Goal: Task Accomplishment & Management: Manage account settings

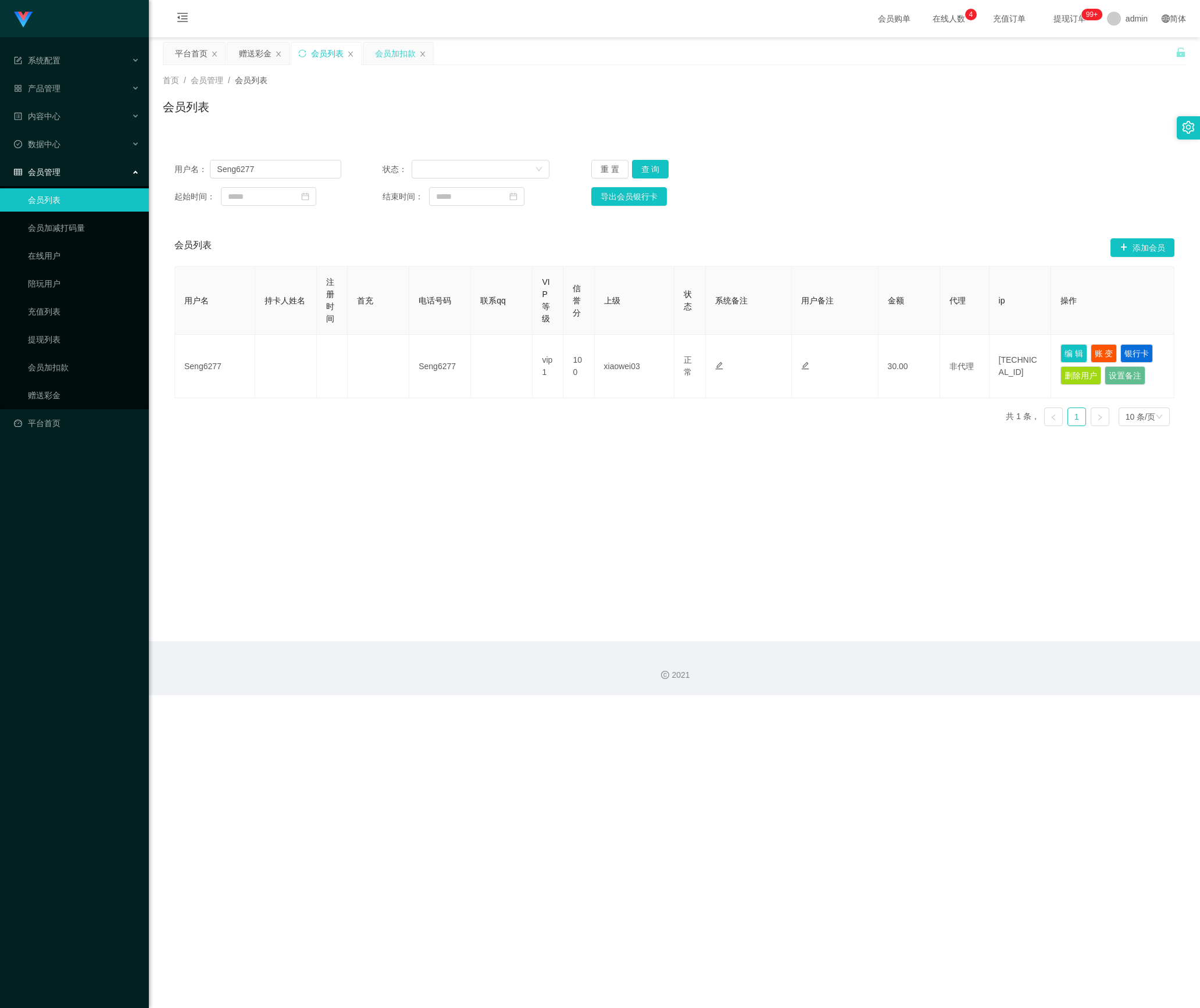
click at [393, 58] on div "会员加扣款" at bounding box center [395, 53] width 41 height 22
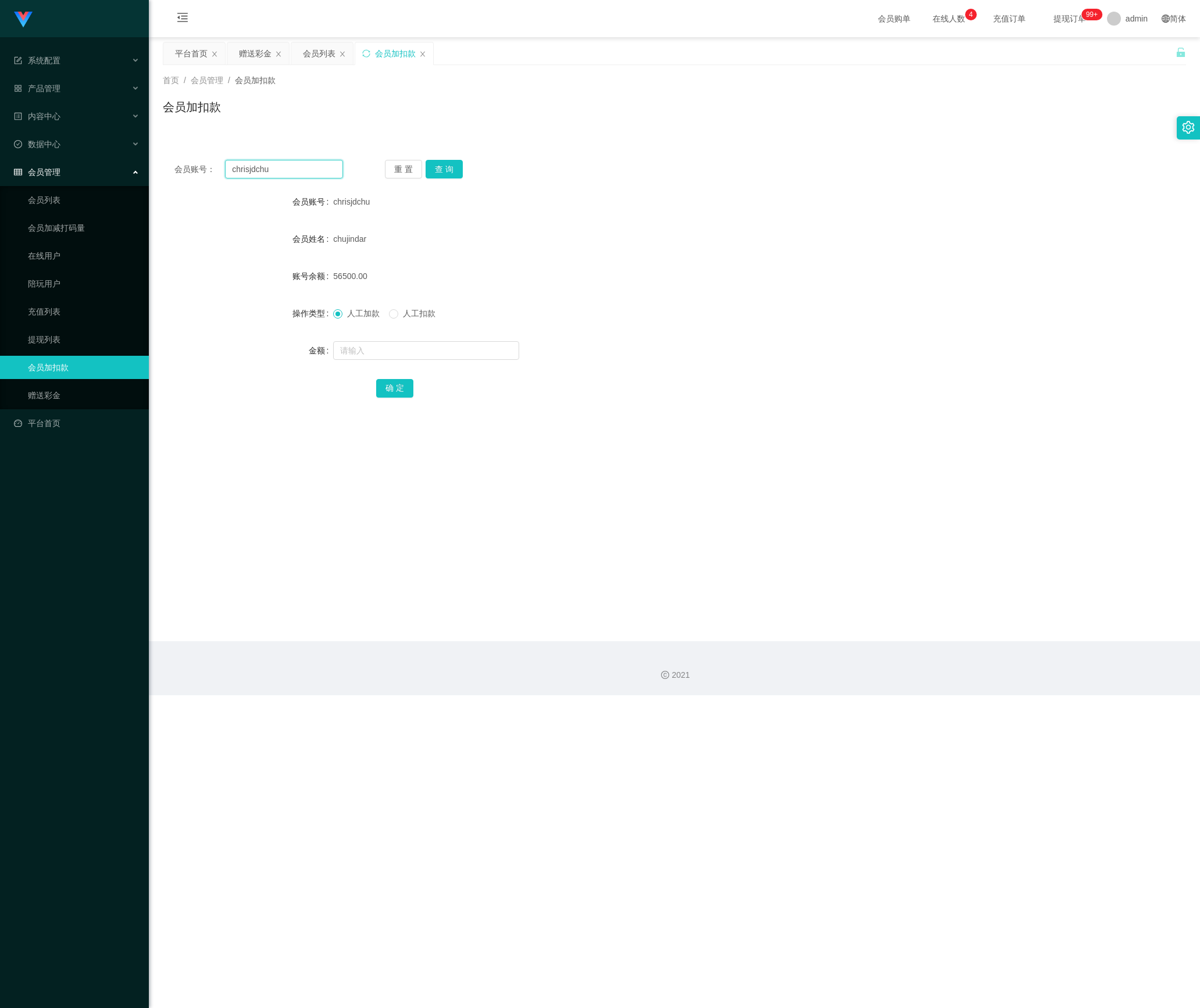
drag, startPoint x: 292, startPoint y: 171, endPoint x: 156, endPoint y: 164, distance: 136.2
click at [156, 164] on main "关闭左侧 关闭右侧 关闭其它 刷新页面 平台首页 赠送彩金 会员列表 会员加扣款 首页 / 会员管理 / 会员加扣款 / 会员加扣款 会员账号： chrisj…" at bounding box center [674, 339] width 1051 height 604
paste input "paultong071234"
type input "paultong071234"
click at [448, 166] on button "查 询" at bounding box center [443, 169] width 37 height 19
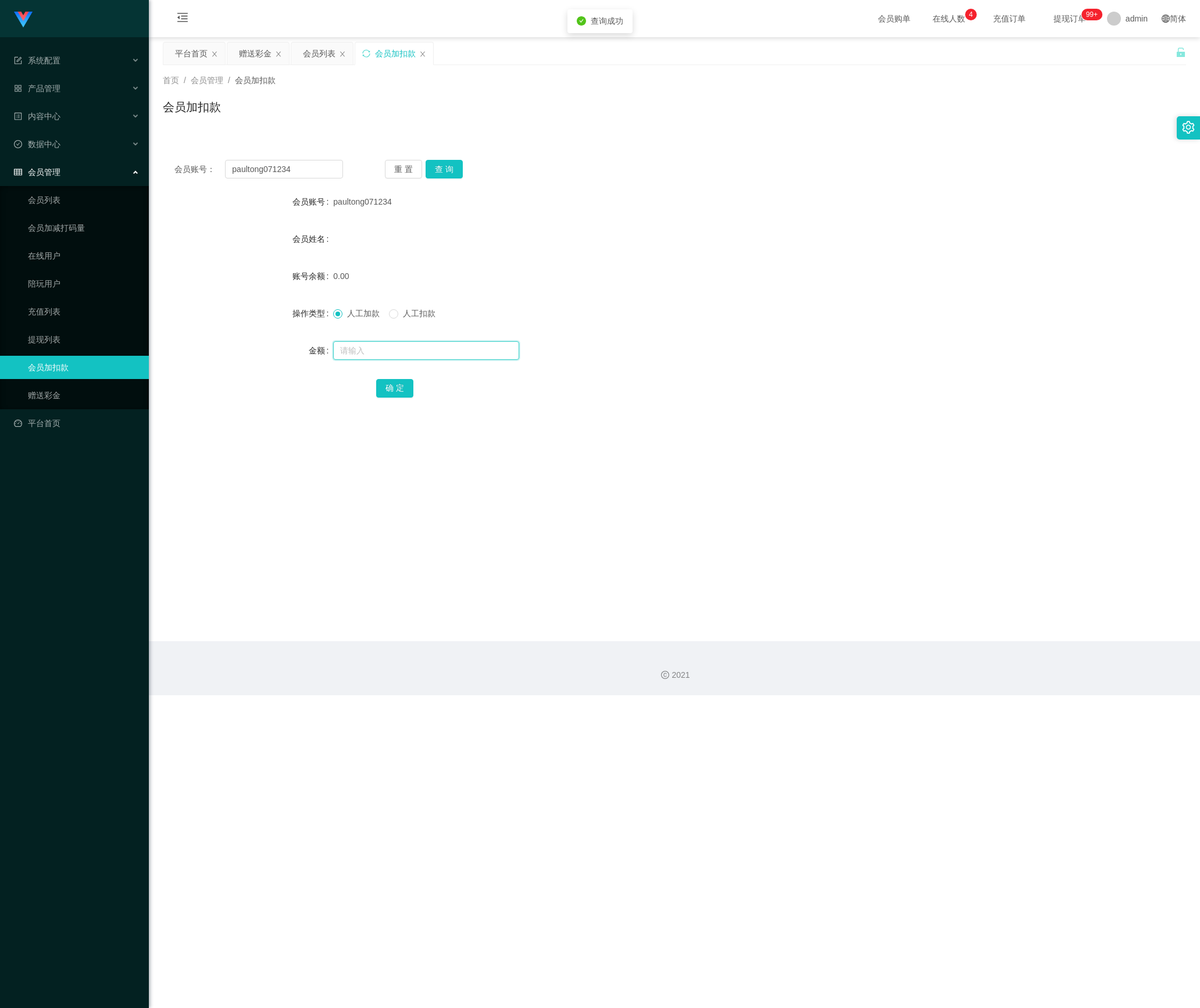
click at [369, 346] on input "text" at bounding box center [426, 350] width 186 height 19
type input "100"
click at [397, 384] on button "确 定" at bounding box center [394, 388] width 37 height 19
click at [387, 162] on button "重 置" at bounding box center [403, 169] width 37 height 19
drag, startPoint x: 298, startPoint y: 166, endPoint x: 317, endPoint y: 170, distance: 19.4
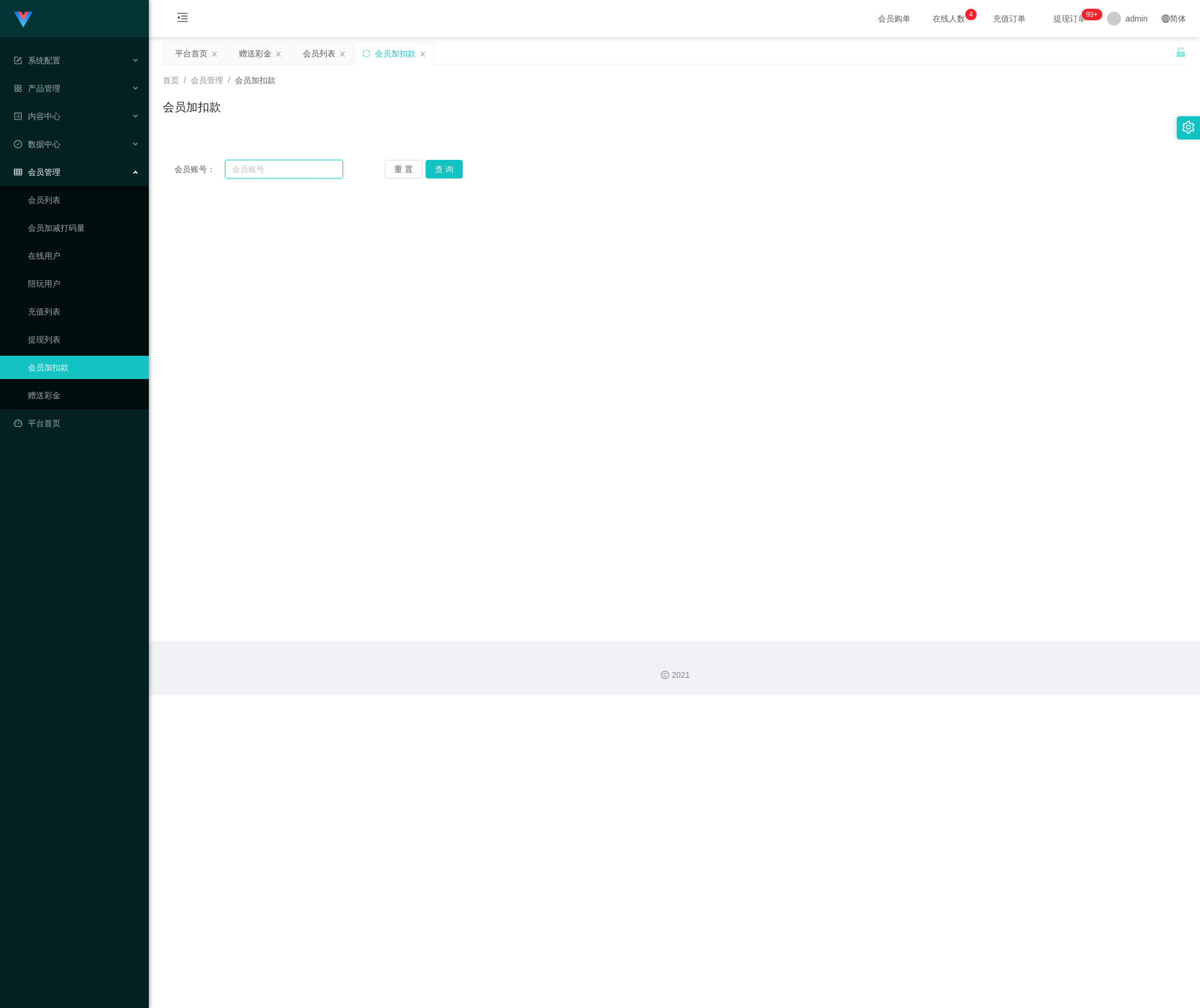
click at [298, 166] on input "text" at bounding box center [284, 169] width 118 height 19
paste input "saorinetzz123"
type input "saorinetzz123"
click at [441, 172] on button "查 询" at bounding box center [443, 169] width 37 height 19
drag, startPoint x: 362, startPoint y: 339, endPoint x: 359, endPoint y: 350, distance: 11.4
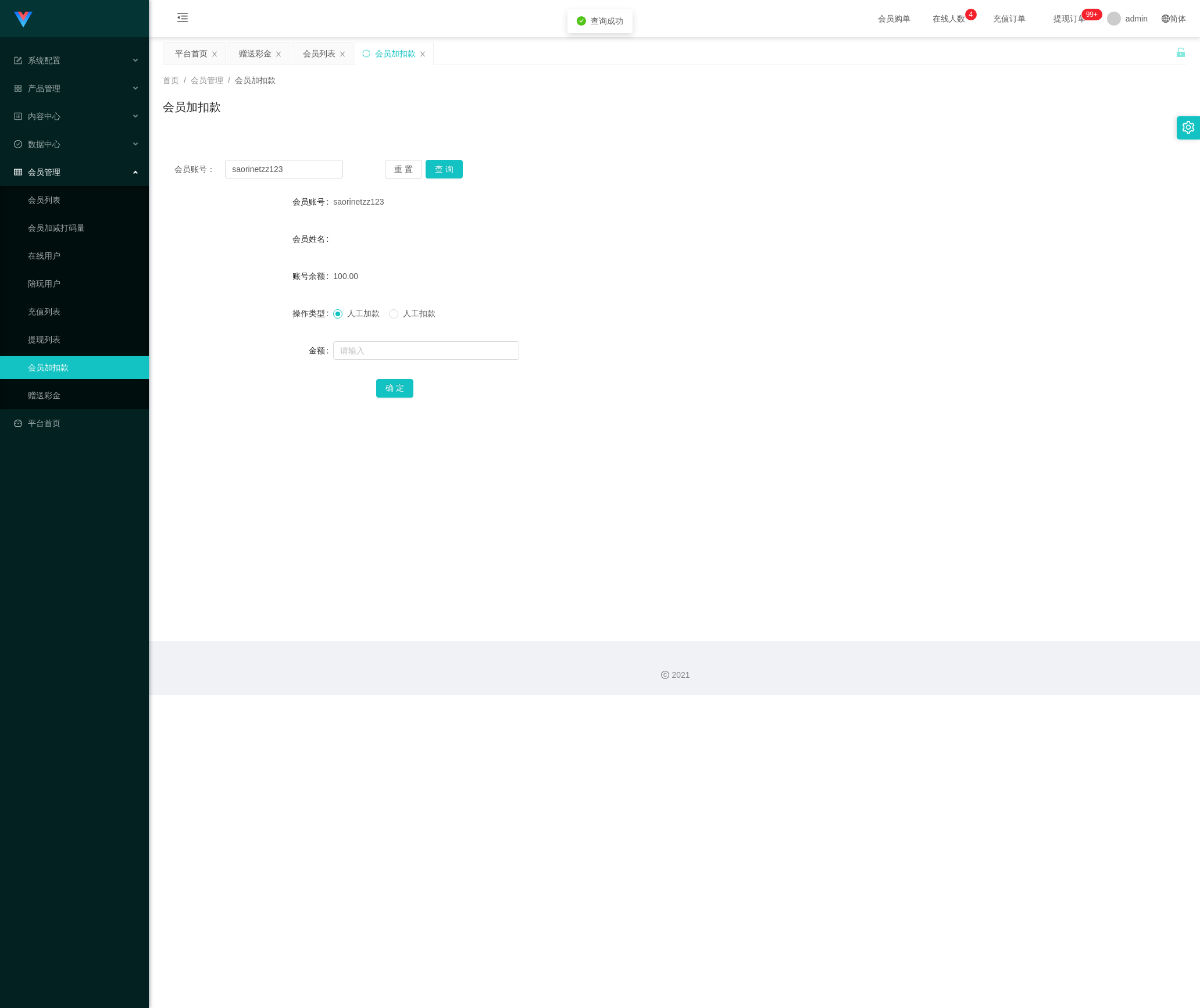
click at [362, 339] on form "会员账号 saorinetzz123 会员姓名 账号余额 100.00 操作类型 人工加款 人工扣款 金额 确 定" at bounding box center [674, 295] width 1023 height 209
click at [359, 350] on input "text" at bounding box center [426, 350] width 186 height 19
type input "100"
click at [390, 384] on button "确 定" at bounding box center [394, 388] width 37 height 19
drag, startPoint x: 311, startPoint y: 171, endPoint x: 109, endPoint y: 175, distance: 202.0
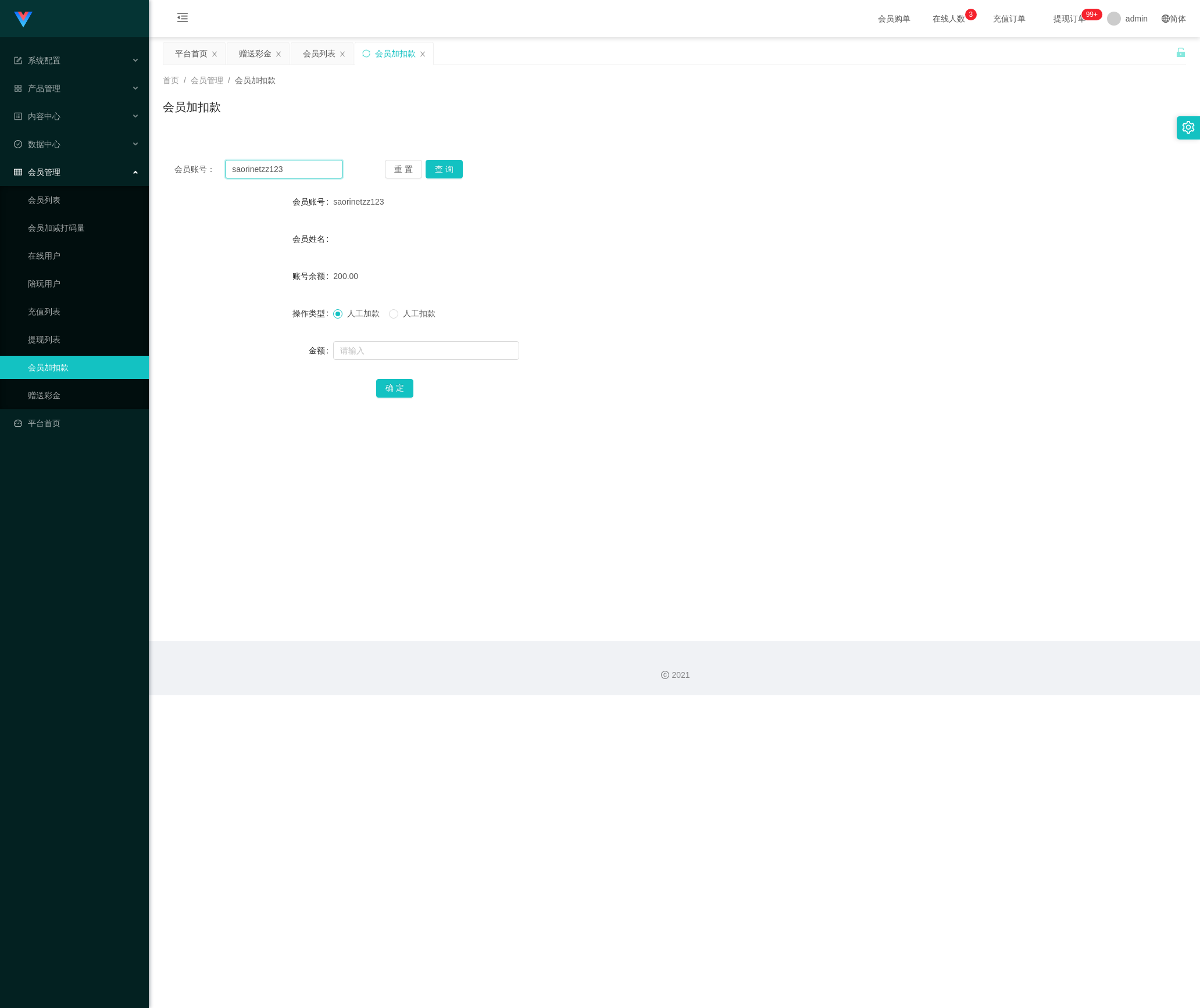
click at [99, 171] on section "系统配置 系统配置列表 管理员列表 管理员分组 支付通道 产品管理 产品列表 产品预设列表 开奖记录 注单管理 即时注单 内容中心 站内信 公告列表 活动列表…" at bounding box center [600, 348] width 1200 height 695
paste input "WW"
type input "WW123"
click at [445, 167] on button "查 询" at bounding box center [443, 169] width 37 height 19
click at [381, 348] on input "text" at bounding box center [426, 350] width 186 height 19
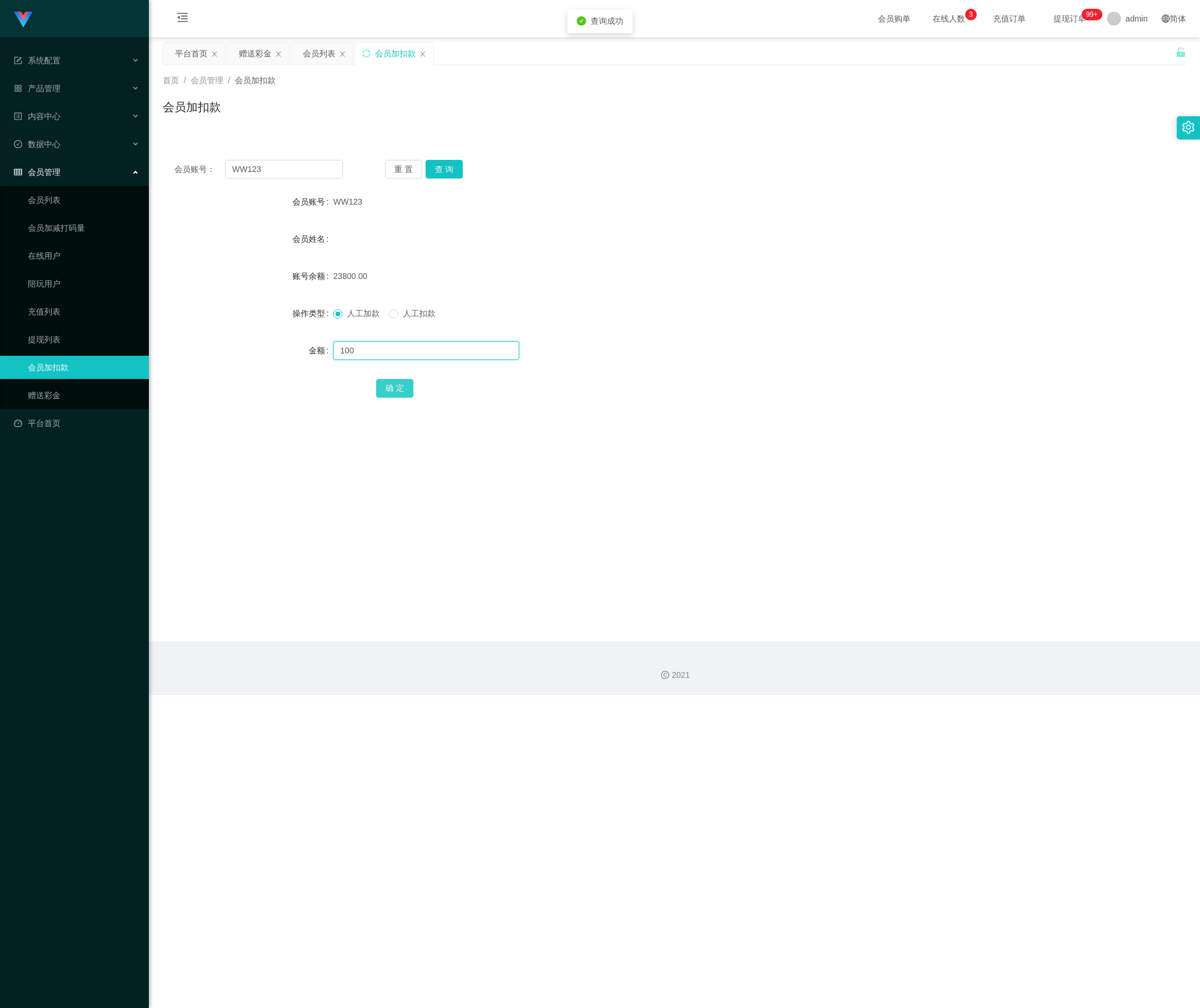
type input "100"
drag, startPoint x: 384, startPoint y: 382, endPoint x: 396, endPoint y: 342, distance: 41.8
click at [384, 382] on button "确 定" at bounding box center [394, 388] width 37 height 19
drag, startPoint x: 399, startPoint y: 171, endPoint x: 324, endPoint y: 171, distance: 75.0
click at [399, 171] on button "重 置" at bounding box center [403, 169] width 37 height 19
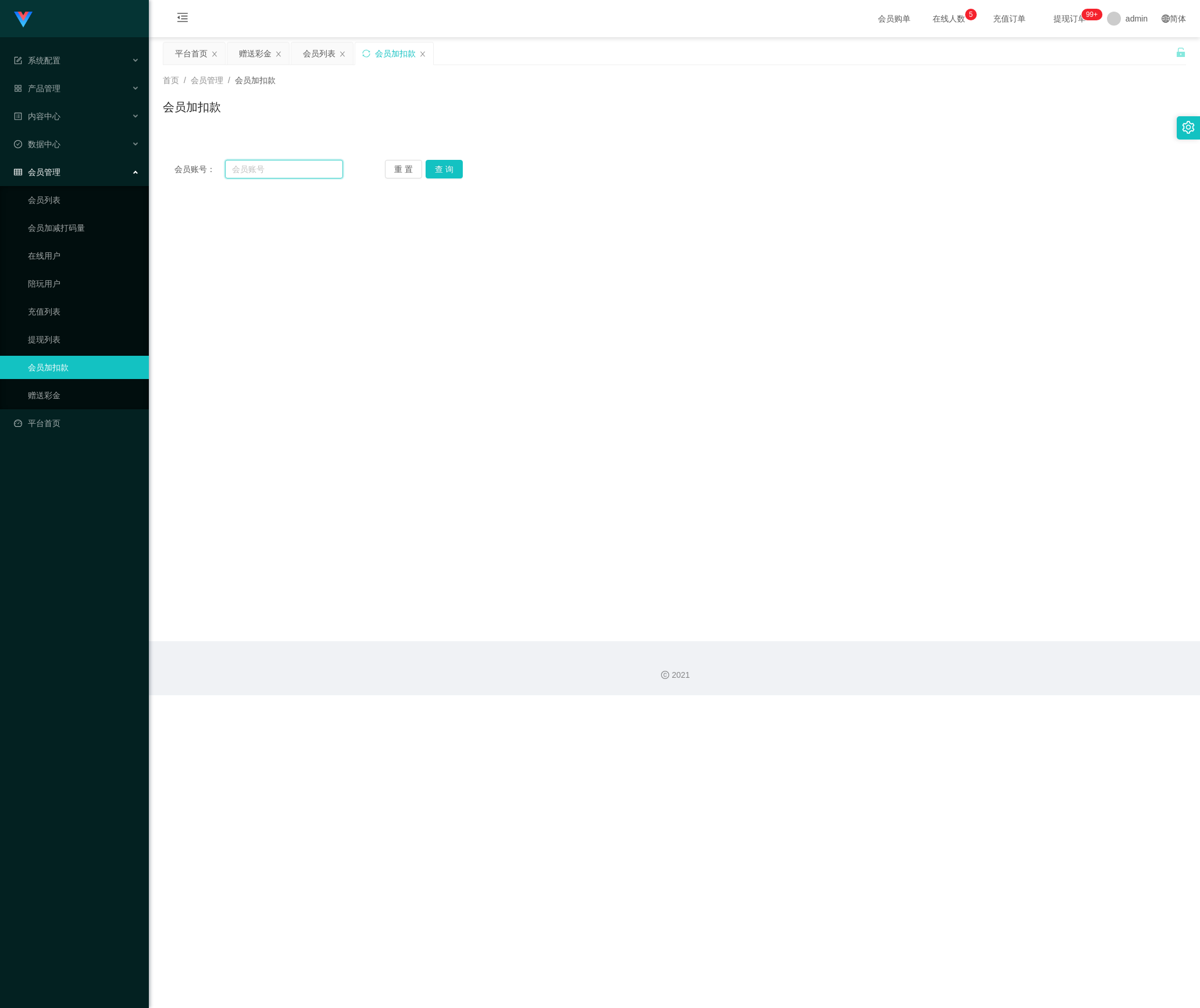
drag, startPoint x: 311, startPoint y: 171, endPoint x: 330, endPoint y: 173, distance: 19.1
click at [311, 171] on input "text" at bounding box center [284, 169] width 118 height 19
paste input "hangyong8196"
type input "hangyong8196"
drag, startPoint x: 446, startPoint y: 169, endPoint x: 450, endPoint y: 214, distance: 45.2
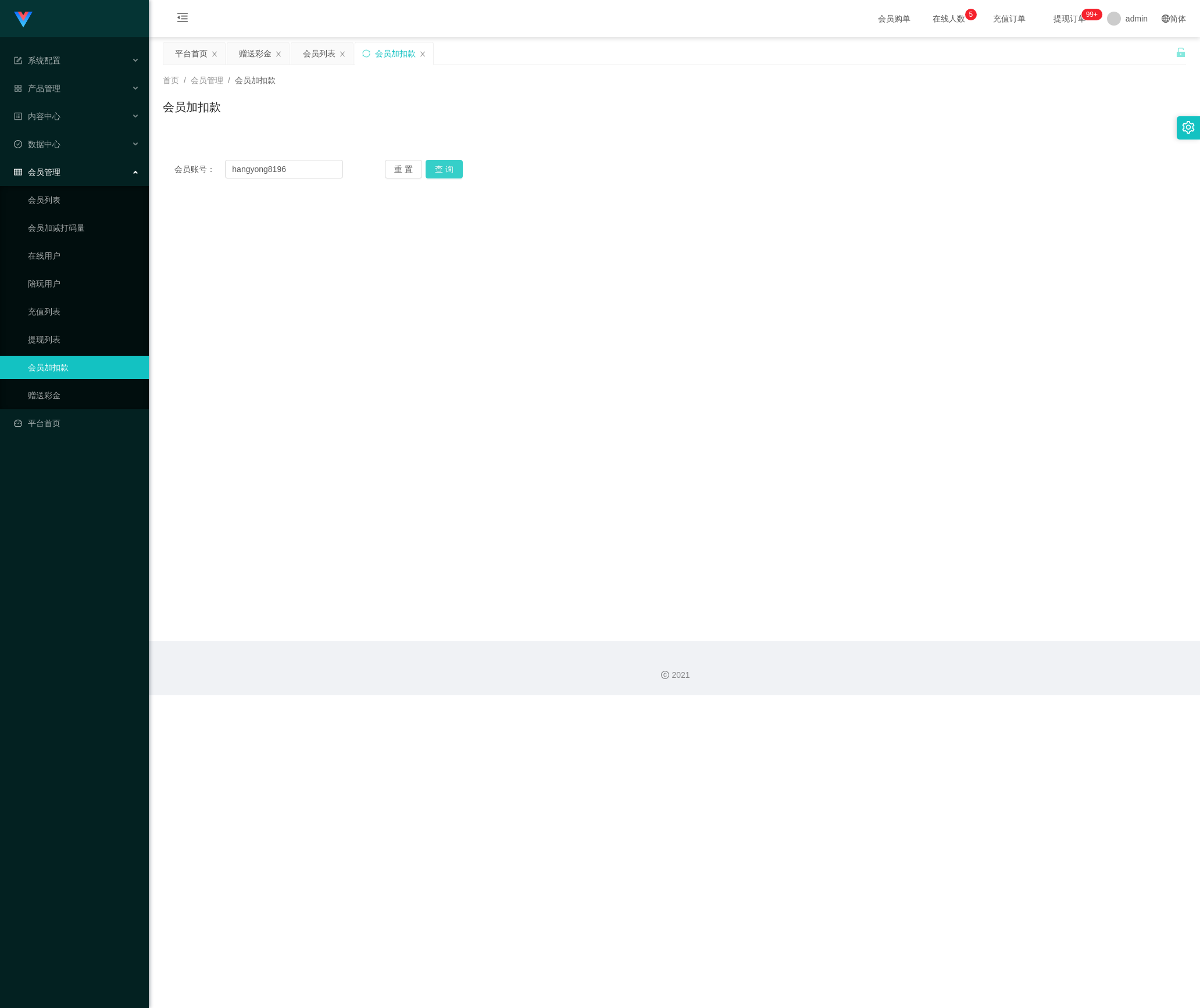
click at [446, 169] on button "查 询" at bounding box center [443, 169] width 37 height 19
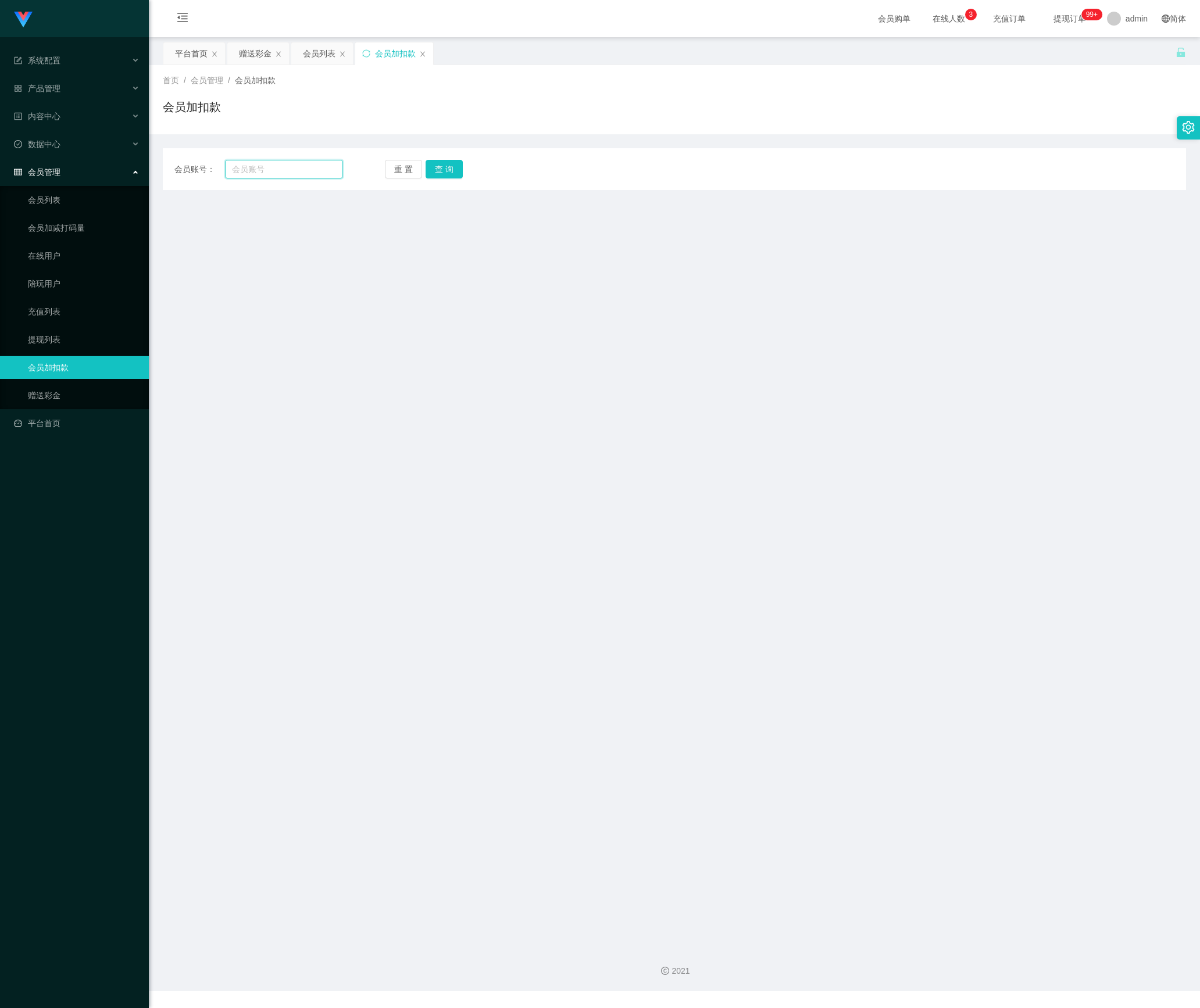
click at [267, 170] on input "text" at bounding box center [284, 169] width 118 height 19
paste input "hangyong8196"
type input "hangyong8196"
click at [428, 171] on button "查 询" at bounding box center [443, 169] width 37 height 19
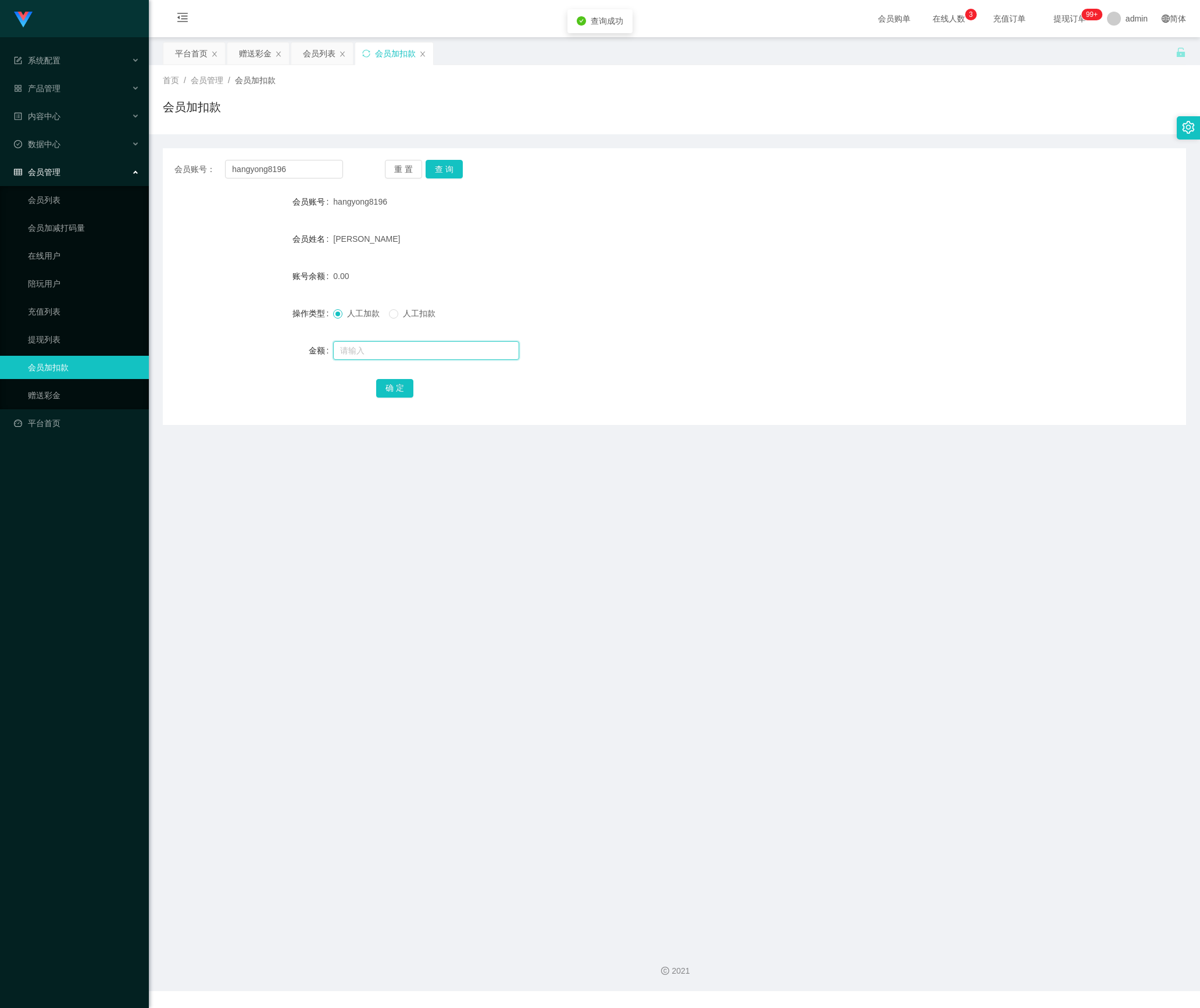
click at [384, 345] on input "text" at bounding box center [426, 350] width 186 height 19
type input "2"
type input "200"
click at [390, 384] on button "确 定" at bounding box center [394, 388] width 37 height 19
click at [394, 160] on button "重 置" at bounding box center [403, 169] width 37 height 19
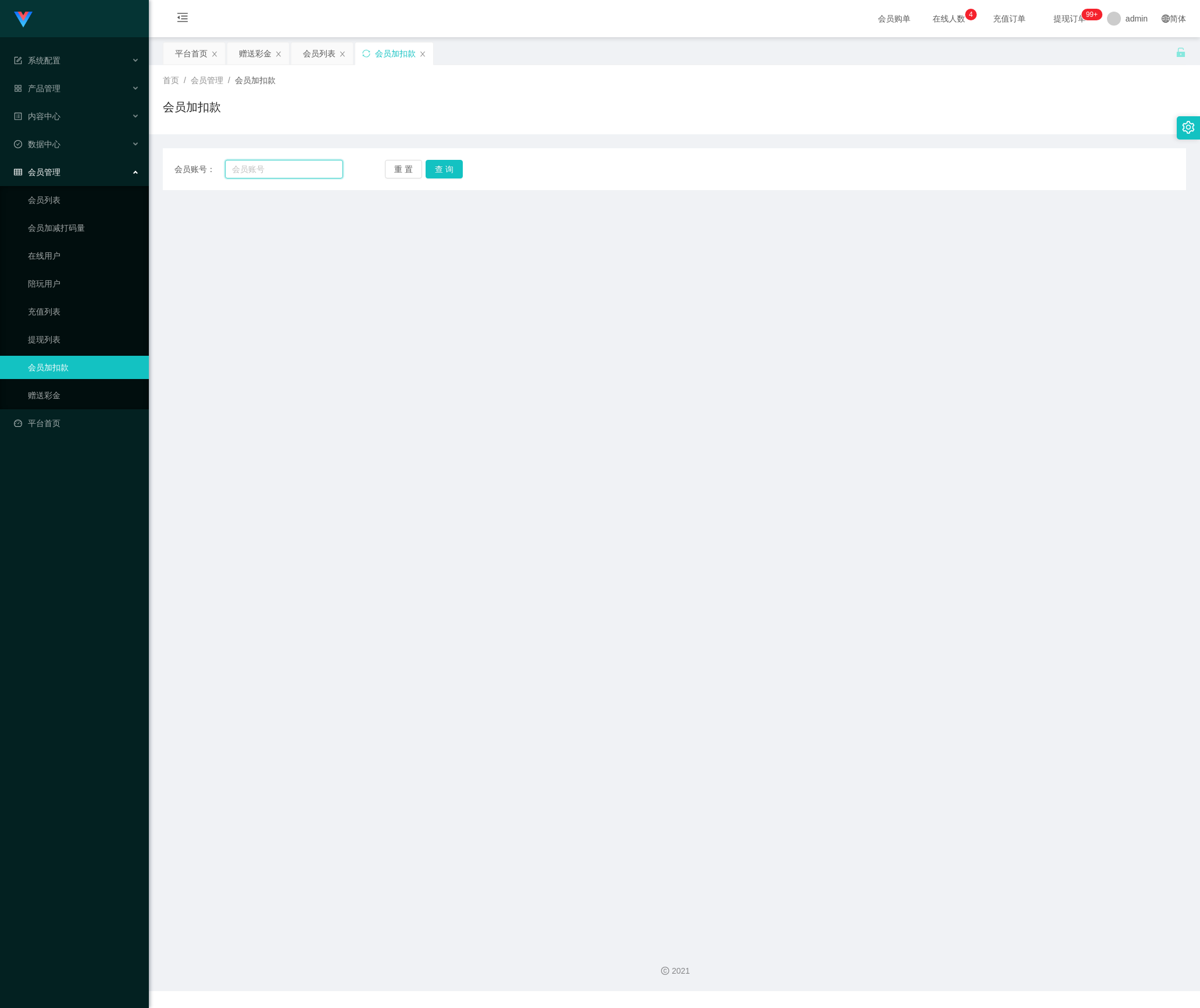
drag, startPoint x: 315, startPoint y: 162, endPoint x: 357, endPoint y: 169, distance: 42.6
click at [315, 162] on input "text" at bounding box center [284, 169] width 118 height 19
paste input "0166415368"
type input "0166415368"
drag, startPoint x: 444, startPoint y: 167, endPoint x: 446, endPoint y: 185, distance: 18.1
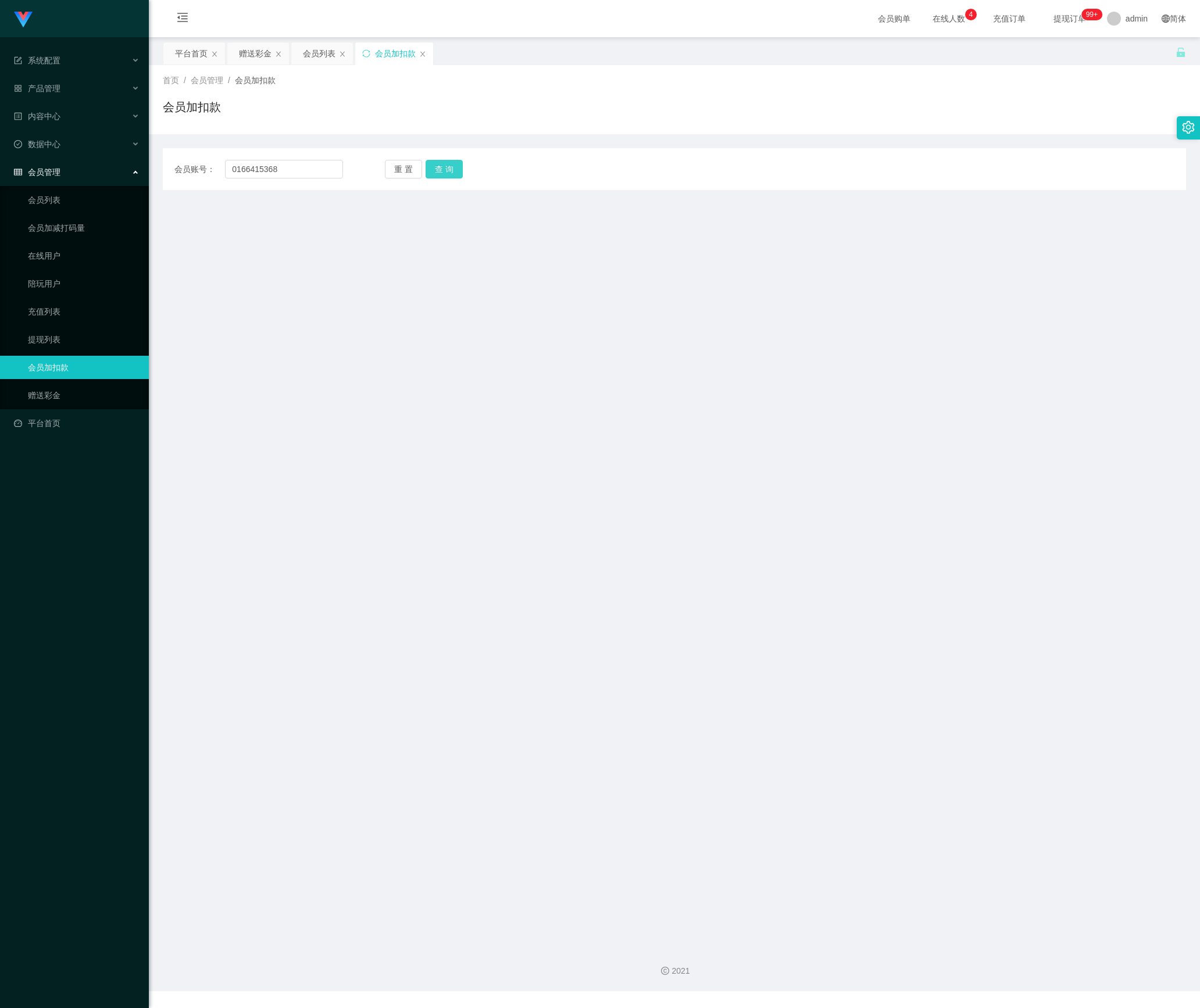
click at [444, 167] on button "查 询" at bounding box center [443, 169] width 37 height 19
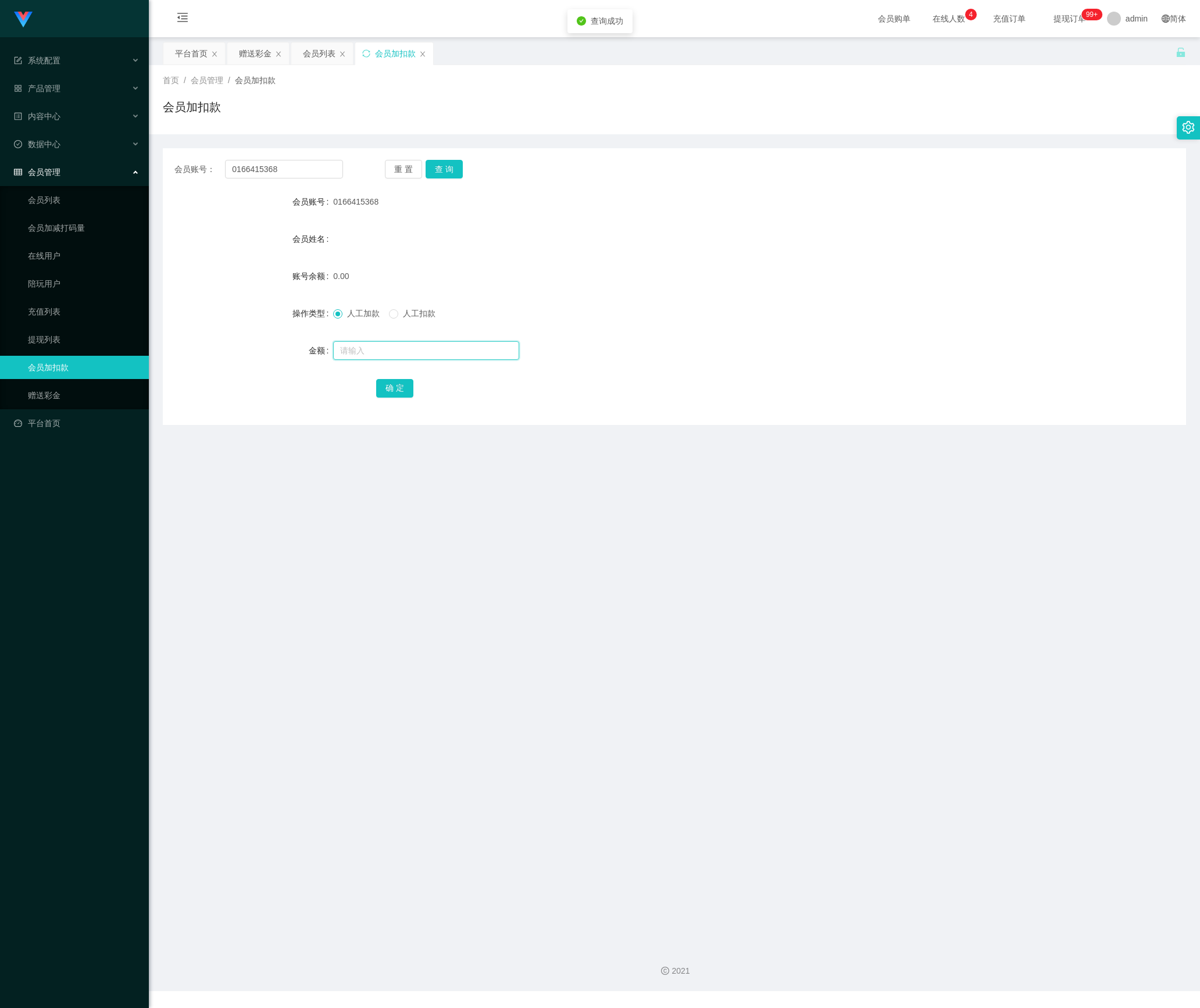
click at [403, 346] on input "text" at bounding box center [426, 350] width 186 height 19
type input "100"
drag, startPoint x: 405, startPoint y: 387, endPoint x: 401, endPoint y: 341, distance: 46.2
click at [405, 387] on button "确 定" at bounding box center [394, 388] width 37 height 19
click at [394, 167] on button "重 置" at bounding box center [403, 169] width 37 height 19
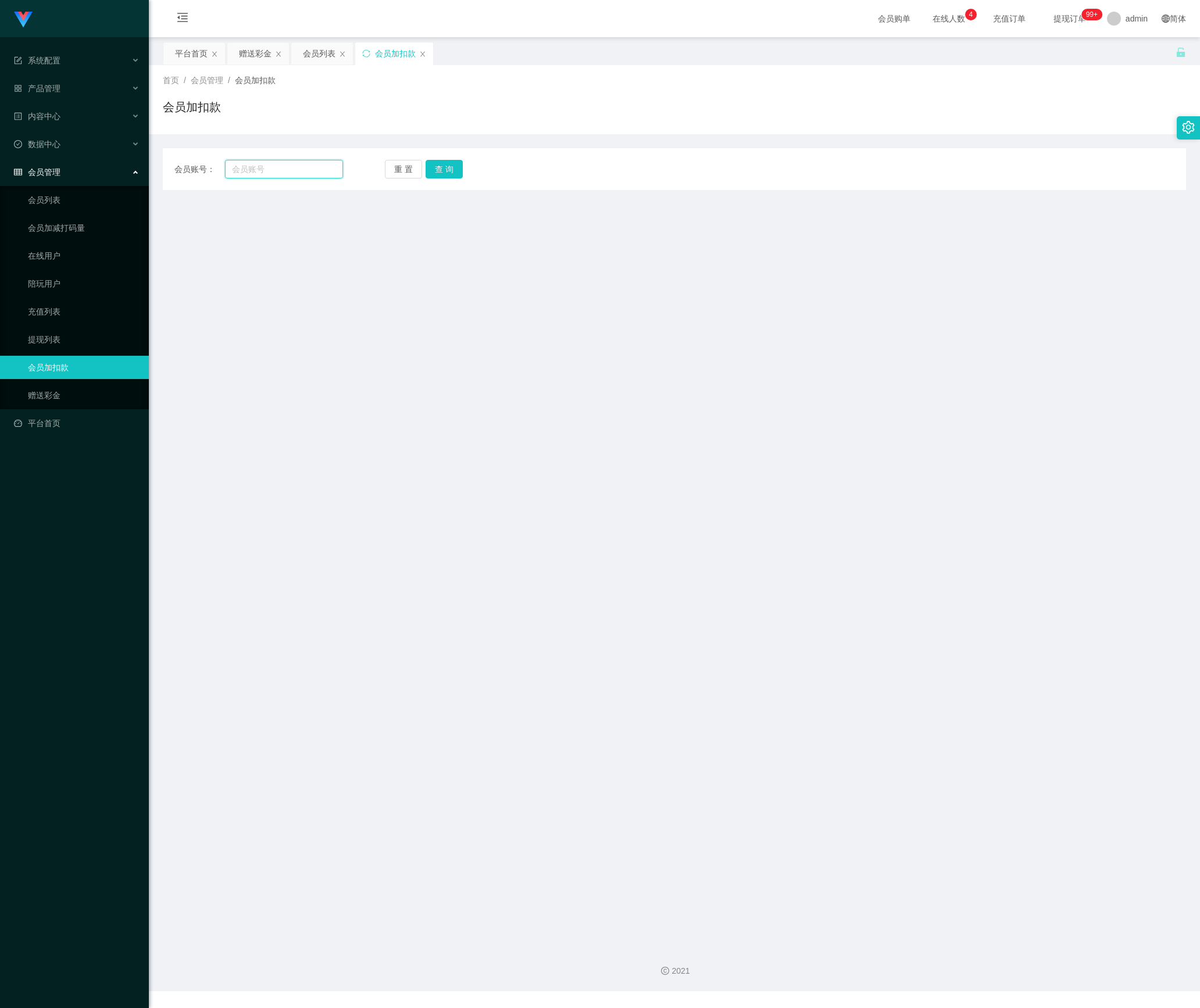
drag, startPoint x: 305, startPoint y: 173, endPoint x: 390, endPoint y: 173, distance: 85.0
click at [311, 173] on input "text" at bounding box center [284, 169] width 118 height 19
paste input "WW123"
type input "WW123"
click at [448, 160] on button "查 询" at bounding box center [443, 169] width 37 height 19
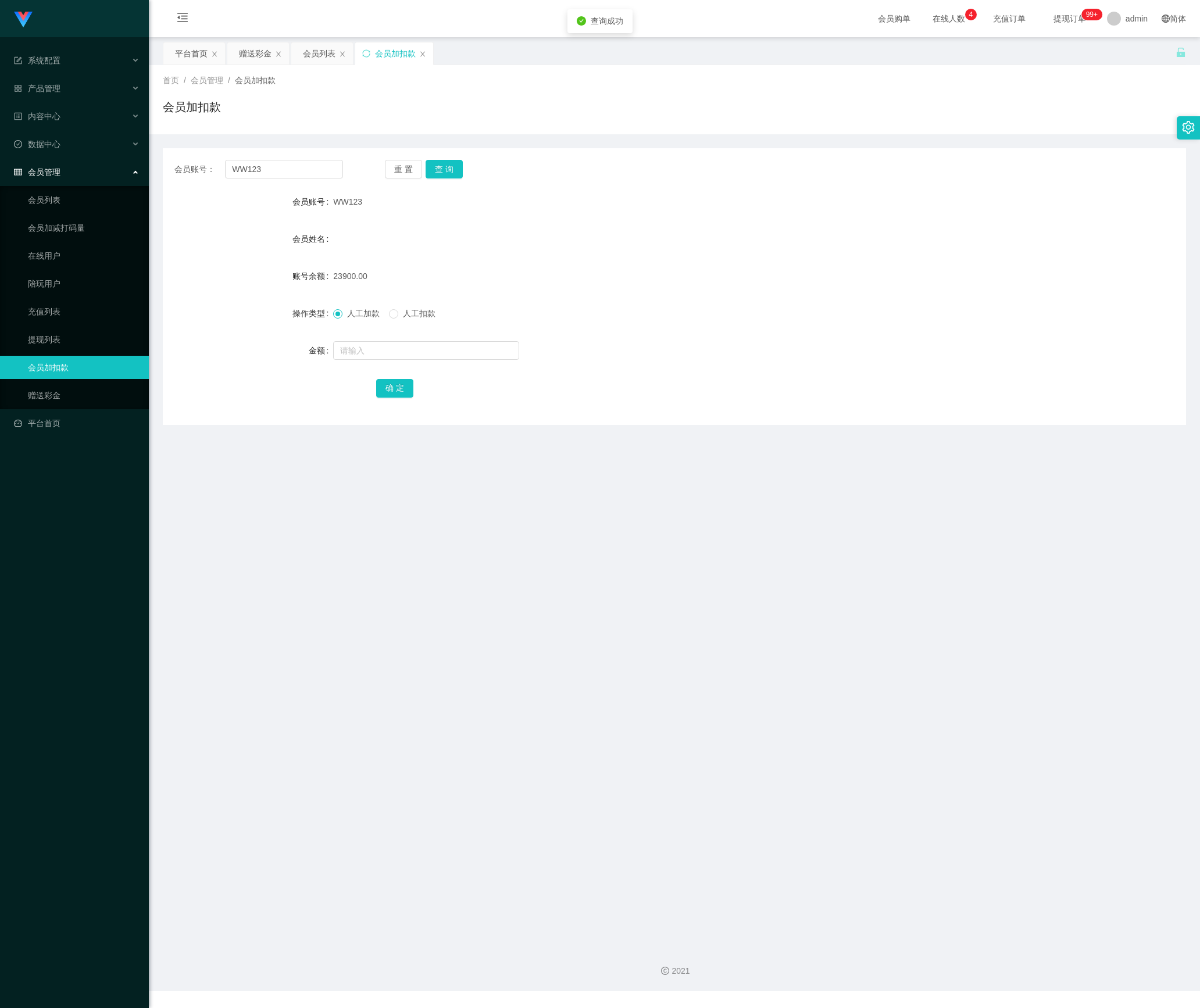
drag, startPoint x: 363, startPoint y: 371, endPoint x: 369, endPoint y: 362, distance: 10.8
click at [365, 367] on form "会员账号 WW123 会员姓名 账号余额 23900.00 操作类型 人工加款 人工扣款 金额 确 定" at bounding box center [674, 295] width 1023 height 209
click at [372, 356] on input "text" at bounding box center [426, 350] width 186 height 19
type input "100"
drag, startPoint x: 397, startPoint y: 384, endPoint x: 409, endPoint y: 346, distance: 39.8
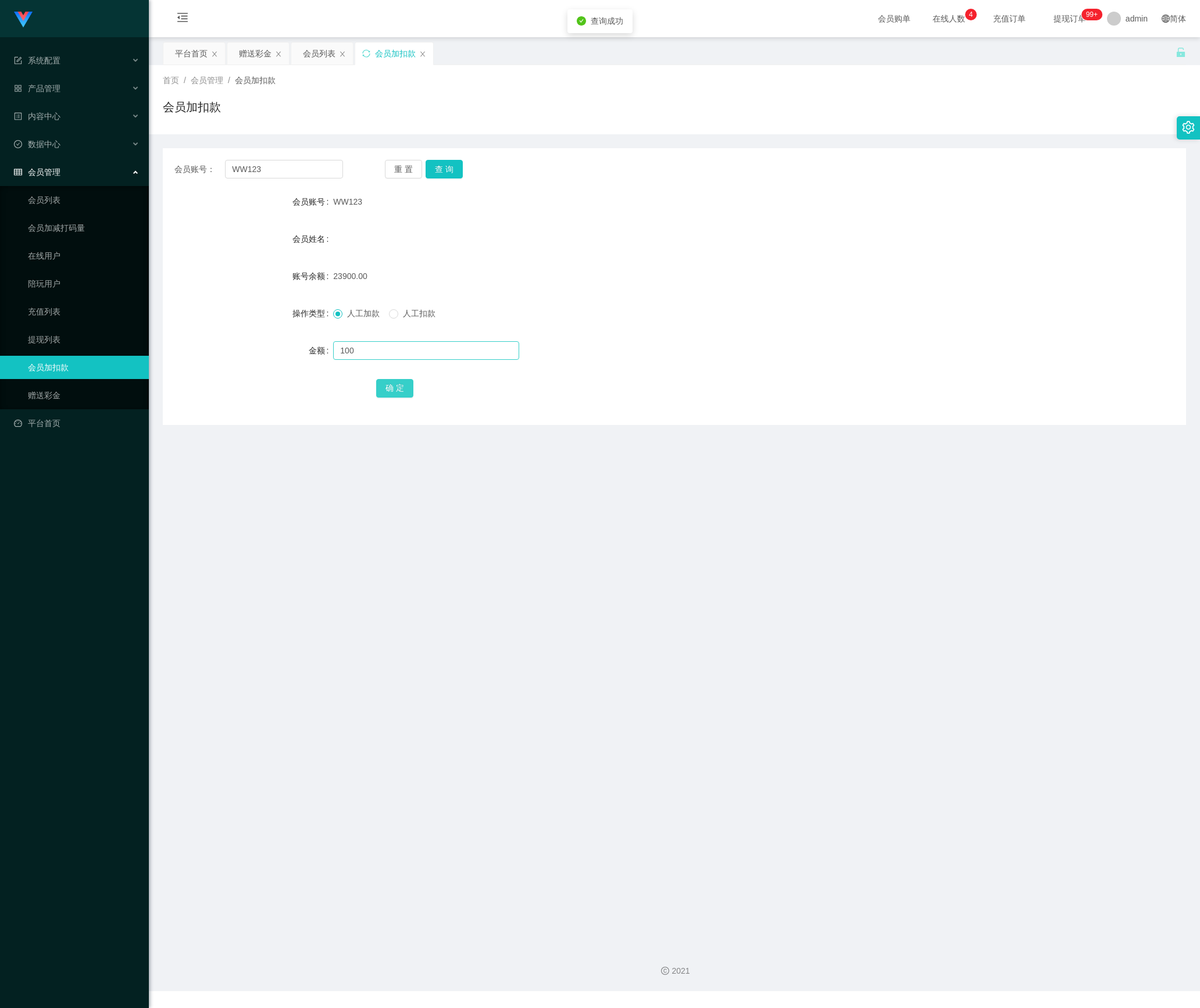
click at [397, 384] on button "确 定" at bounding box center [394, 388] width 37 height 19
click at [408, 165] on button "重 置" at bounding box center [403, 169] width 37 height 19
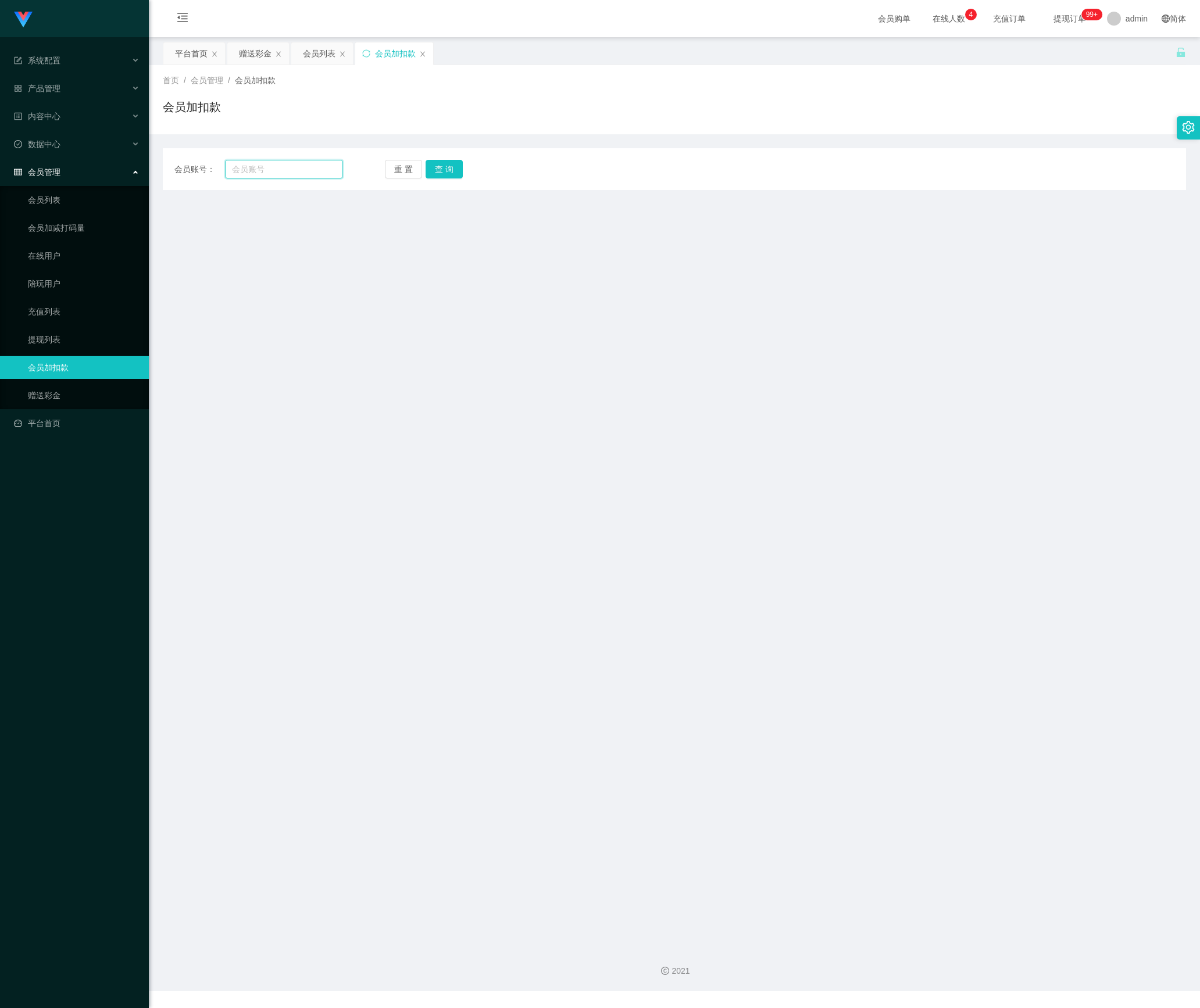
drag, startPoint x: 295, startPoint y: 177, endPoint x: 362, endPoint y: 177, distance: 67.0
click at [296, 177] on input "text" at bounding box center [284, 169] width 118 height 19
paste input "WW123"
type input "WW123"
drag, startPoint x: 448, startPoint y: 165, endPoint x: 446, endPoint y: 175, distance: 10.2
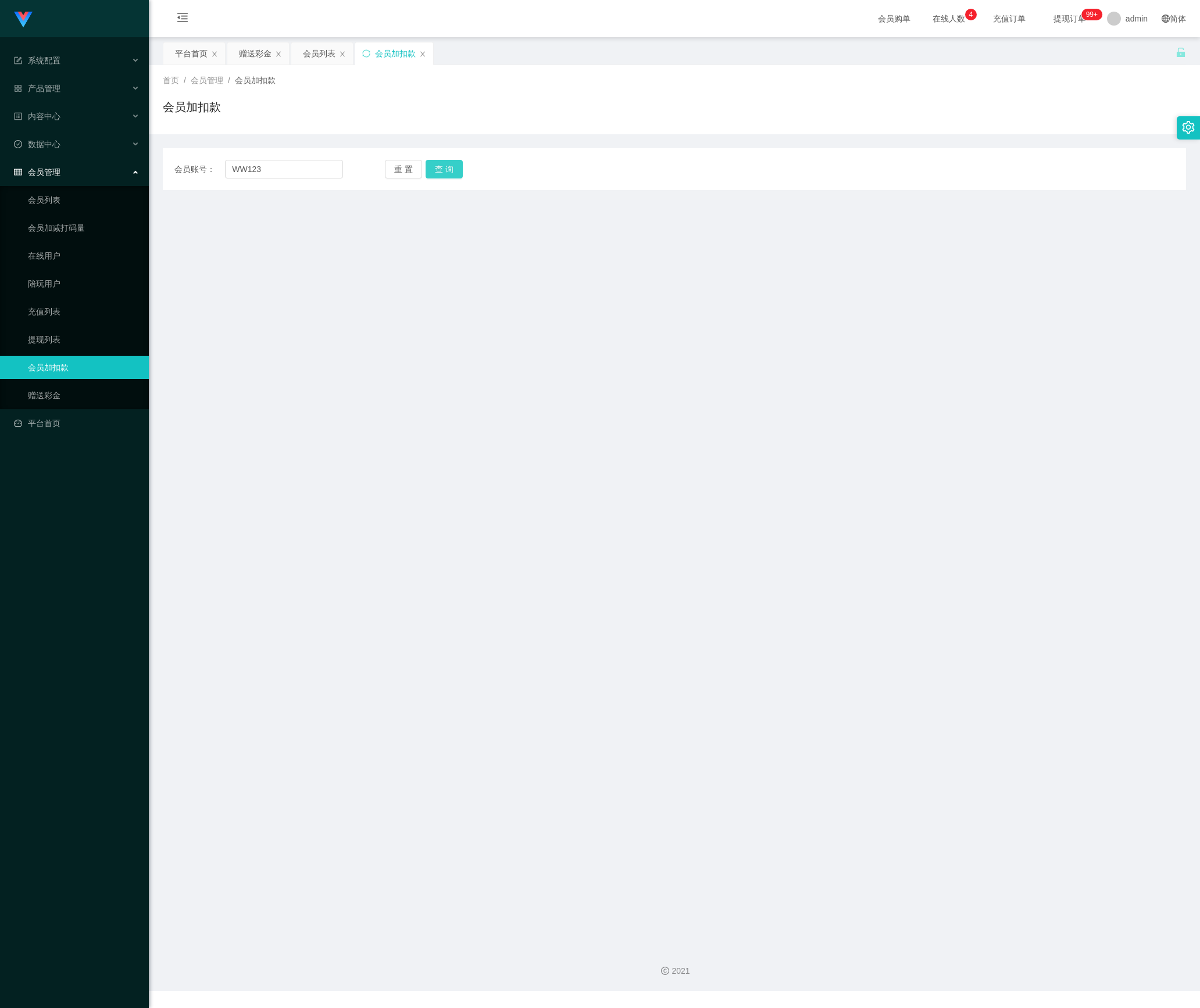
click at [448, 165] on button "查 询" at bounding box center [443, 169] width 37 height 19
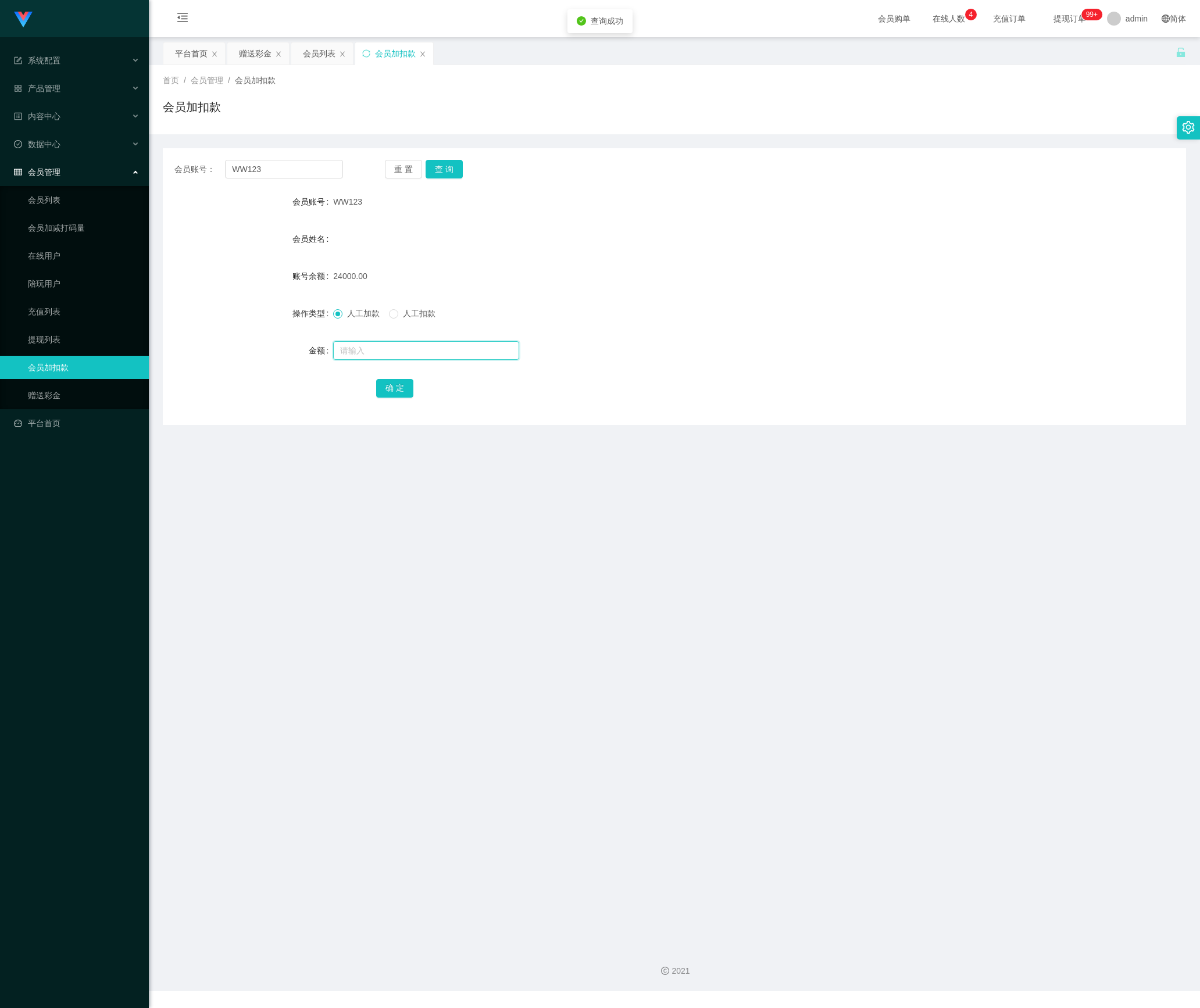
click at [381, 352] on input "text" at bounding box center [426, 350] width 186 height 19
type input "300"
click at [386, 387] on button "确 定" at bounding box center [394, 388] width 37 height 19
click at [403, 162] on button "重 置" at bounding box center [403, 169] width 37 height 19
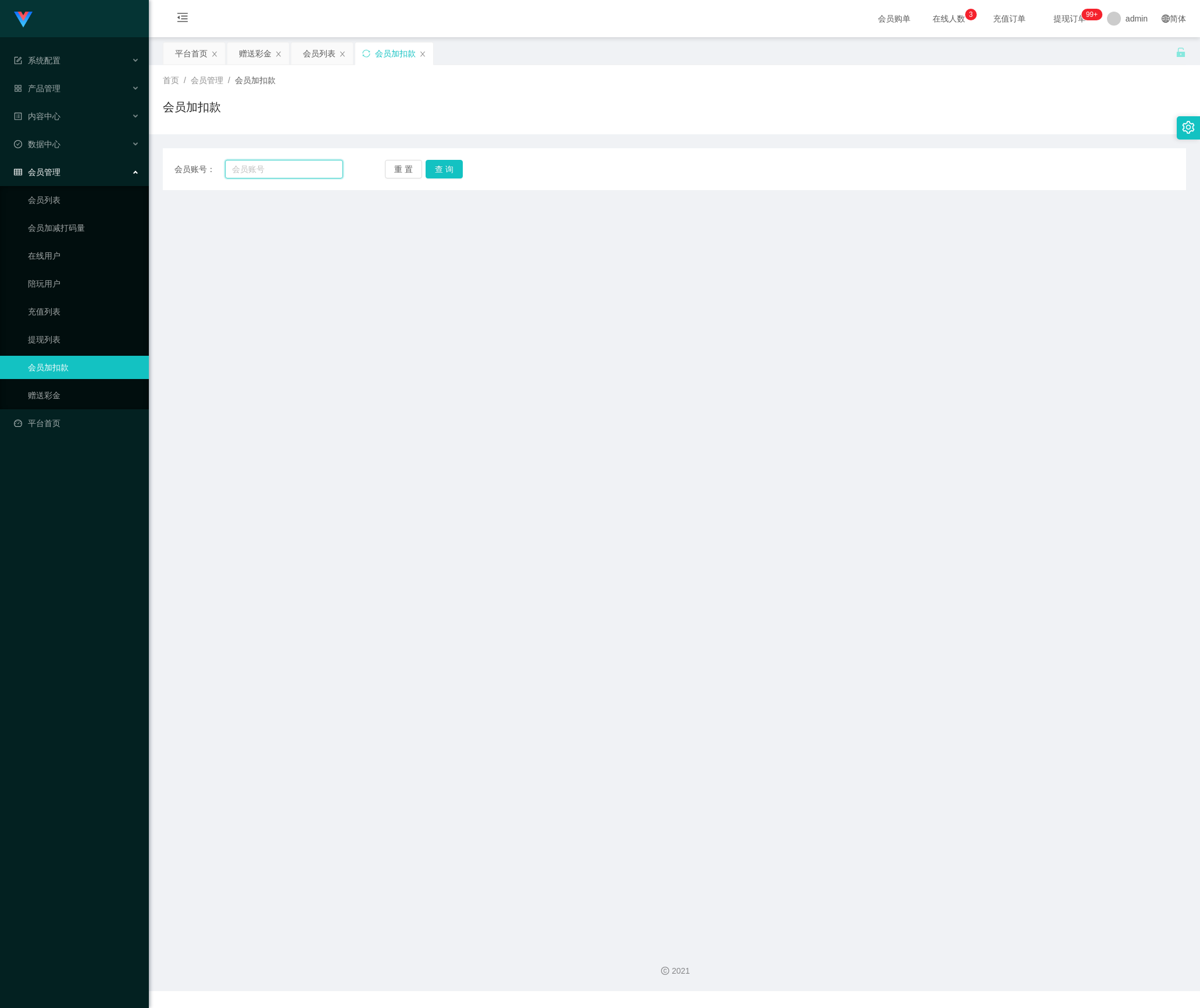
click at [309, 165] on input "text" at bounding box center [284, 169] width 118 height 19
paste input "qinjiu4655"
type input "qinjiu4655"
click at [438, 177] on button "查 询" at bounding box center [443, 169] width 37 height 19
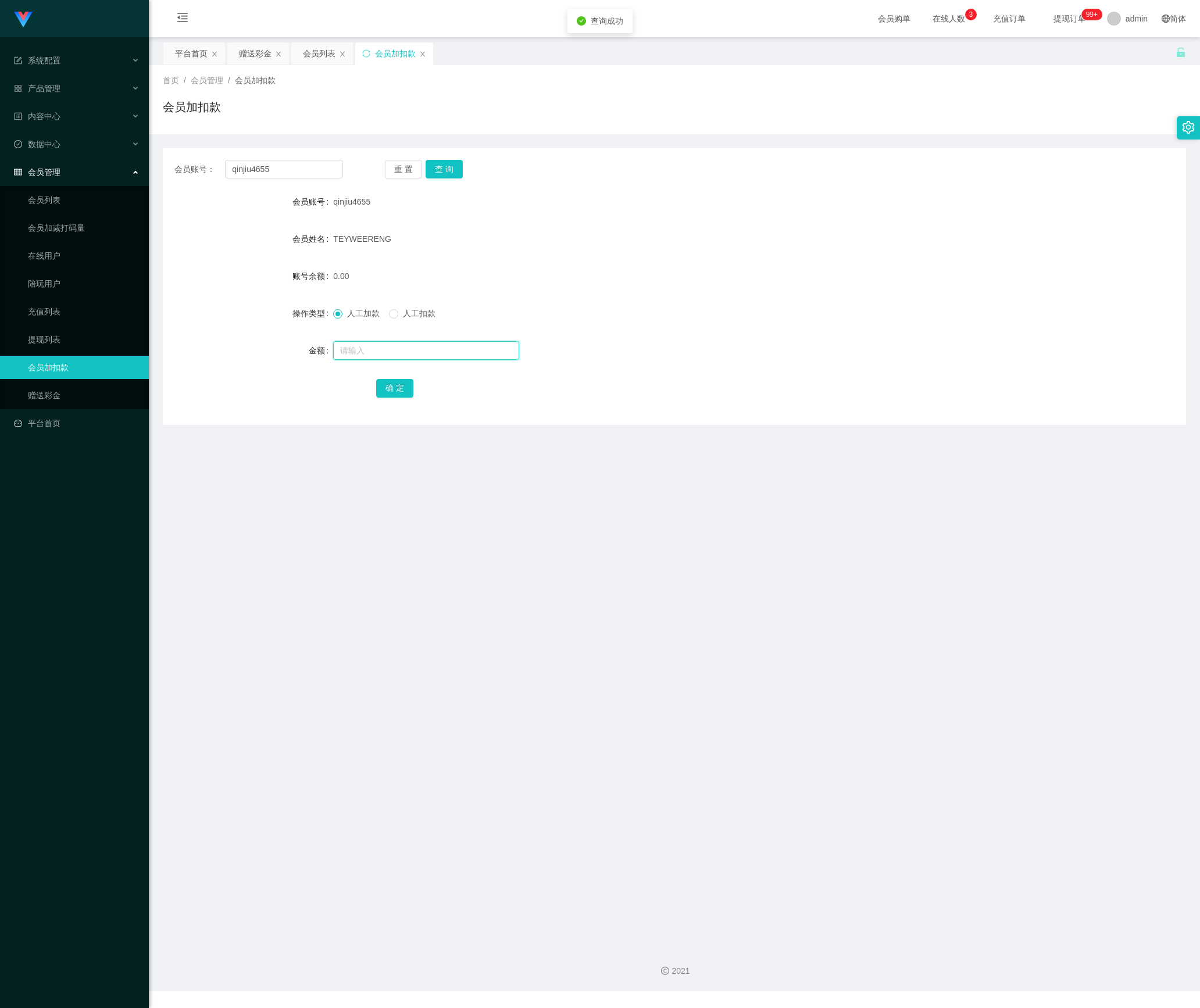
click at [410, 350] on input "text" at bounding box center [426, 350] width 186 height 19
type input "100"
click at [399, 381] on button "确 定" at bounding box center [394, 388] width 37 height 19
drag, startPoint x: 305, startPoint y: 162, endPoint x: 117, endPoint y: 170, distance: 188.2
click at [114, 169] on section "系统配置 产品管理 内容中心 数据中心 会员管理 会员列表 会员加减打码量 在线用户 陪玩用户 充值列表 提现列表 会员加扣款 赠送彩金 平台首页 保存配置 …" at bounding box center [600, 495] width 1200 height 991
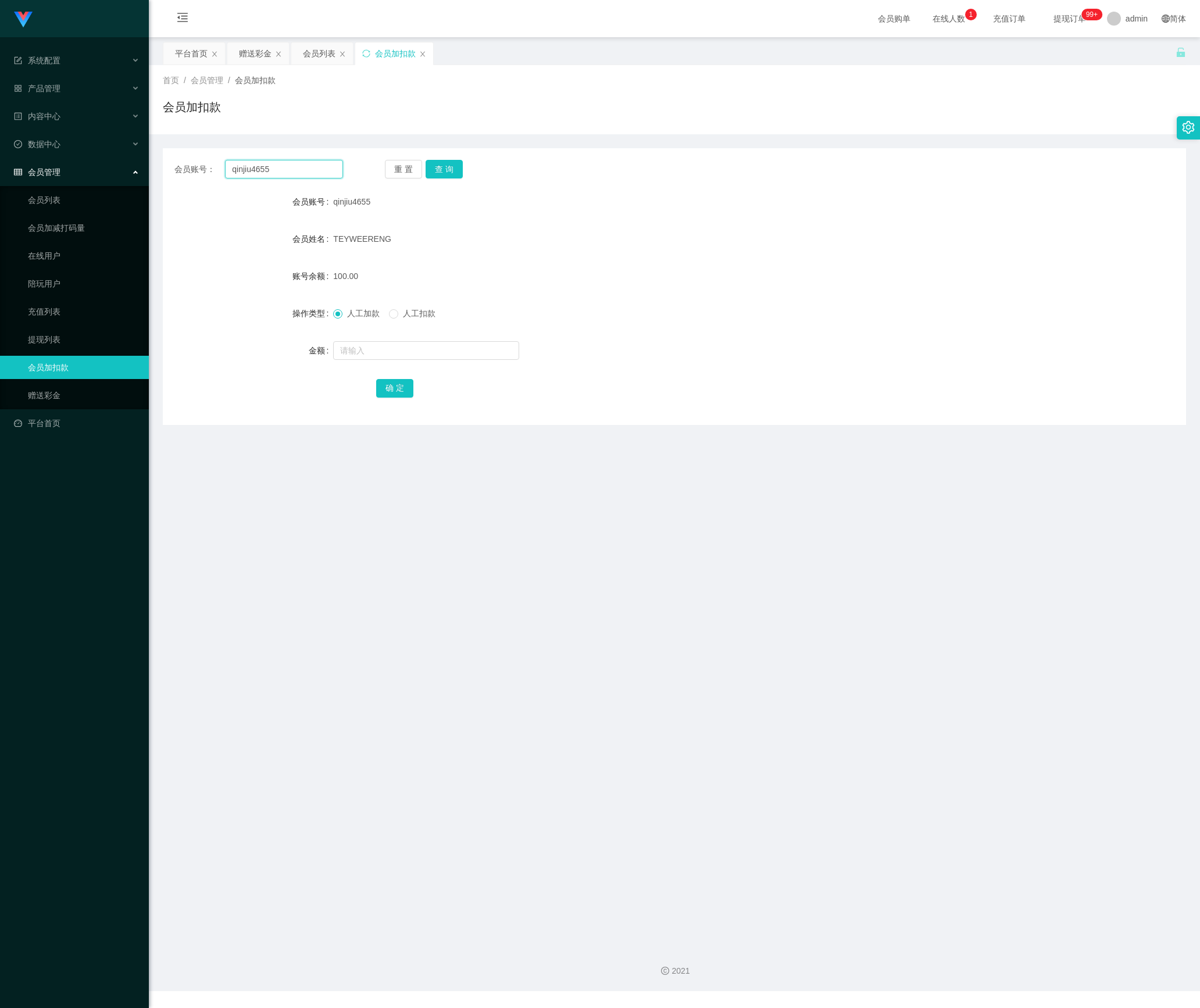
paste input "extraphang"
type input "extraphang"
drag, startPoint x: 438, startPoint y: 173, endPoint x: 448, endPoint y: 193, distance: 22.4
click at [441, 173] on button "查 询" at bounding box center [443, 169] width 37 height 19
click at [400, 357] on input "text" at bounding box center [426, 350] width 186 height 19
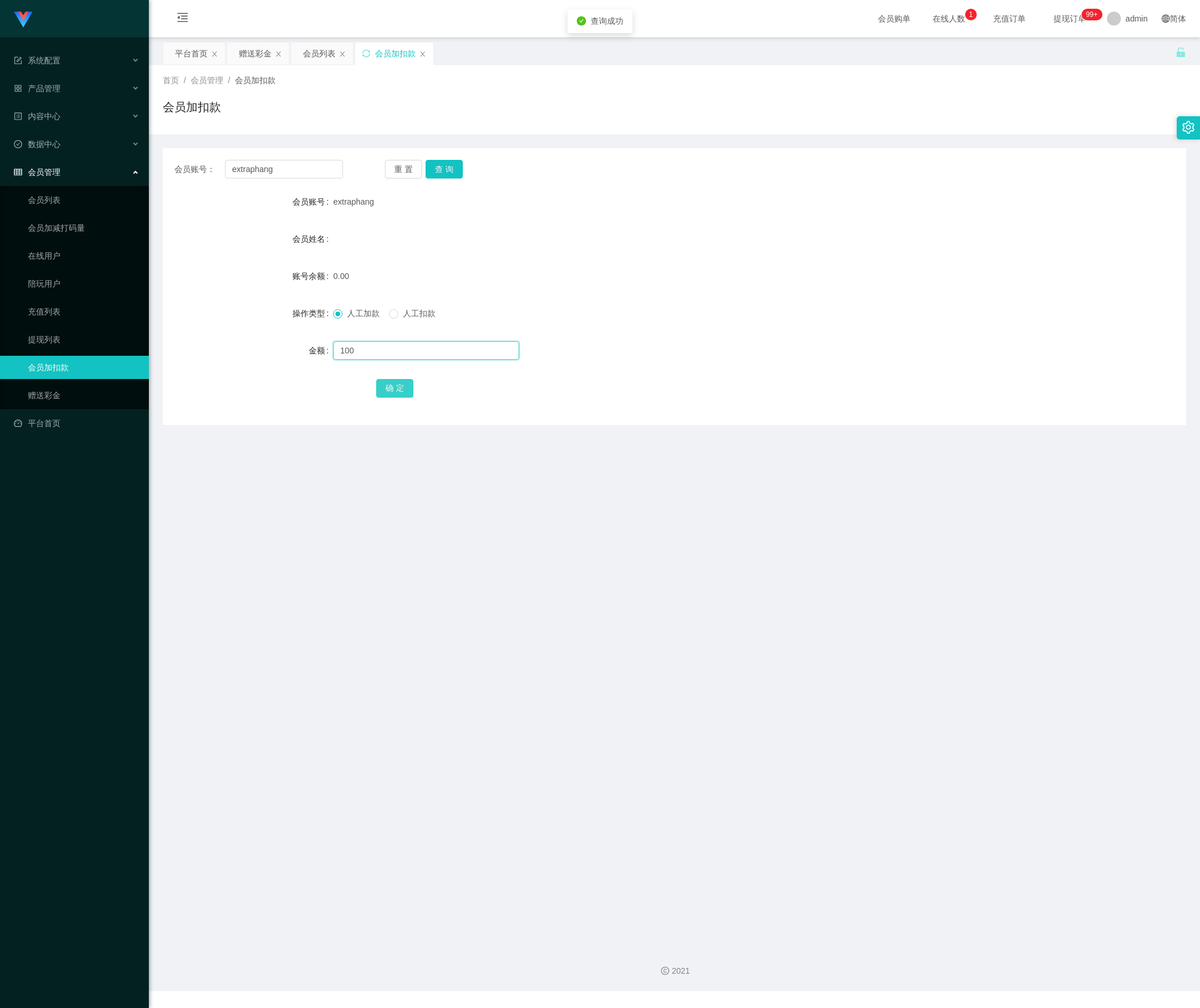
type input "100"
click at [396, 384] on button "确 定" at bounding box center [394, 388] width 37 height 19
click at [412, 167] on button "重 置" at bounding box center [403, 169] width 37 height 19
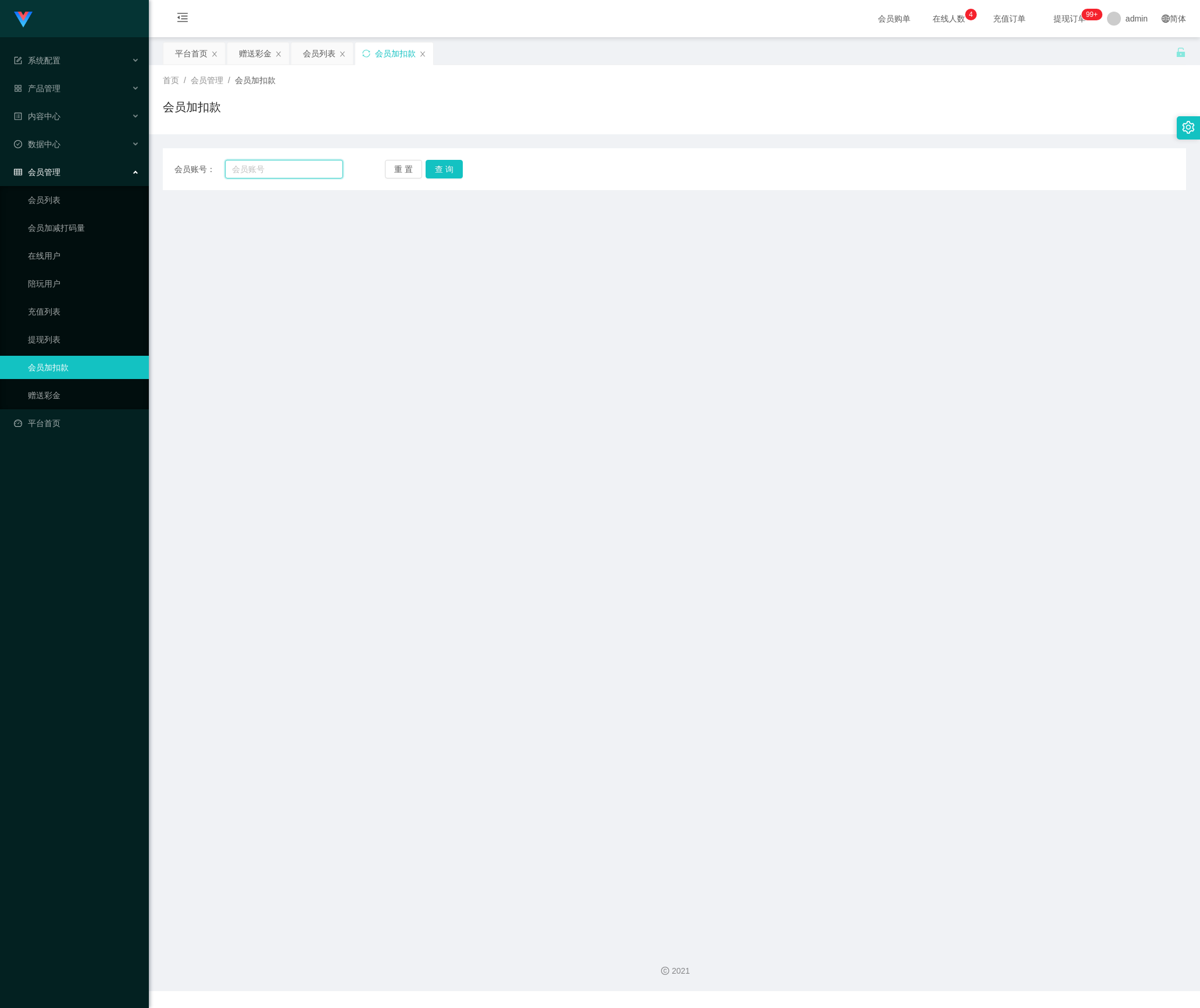
drag, startPoint x: 269, startPoint y: 171, endPoint x: 375, endPoint y: 183, distance: 106.7
click at [279, 172] on input "text" at bounding box center [284, 169] width 118 height 19
paste input "Long99"
type input "Long99"
click at [446, 166] on button "查 询" at bounding box center [443, 169] width 37 height 19
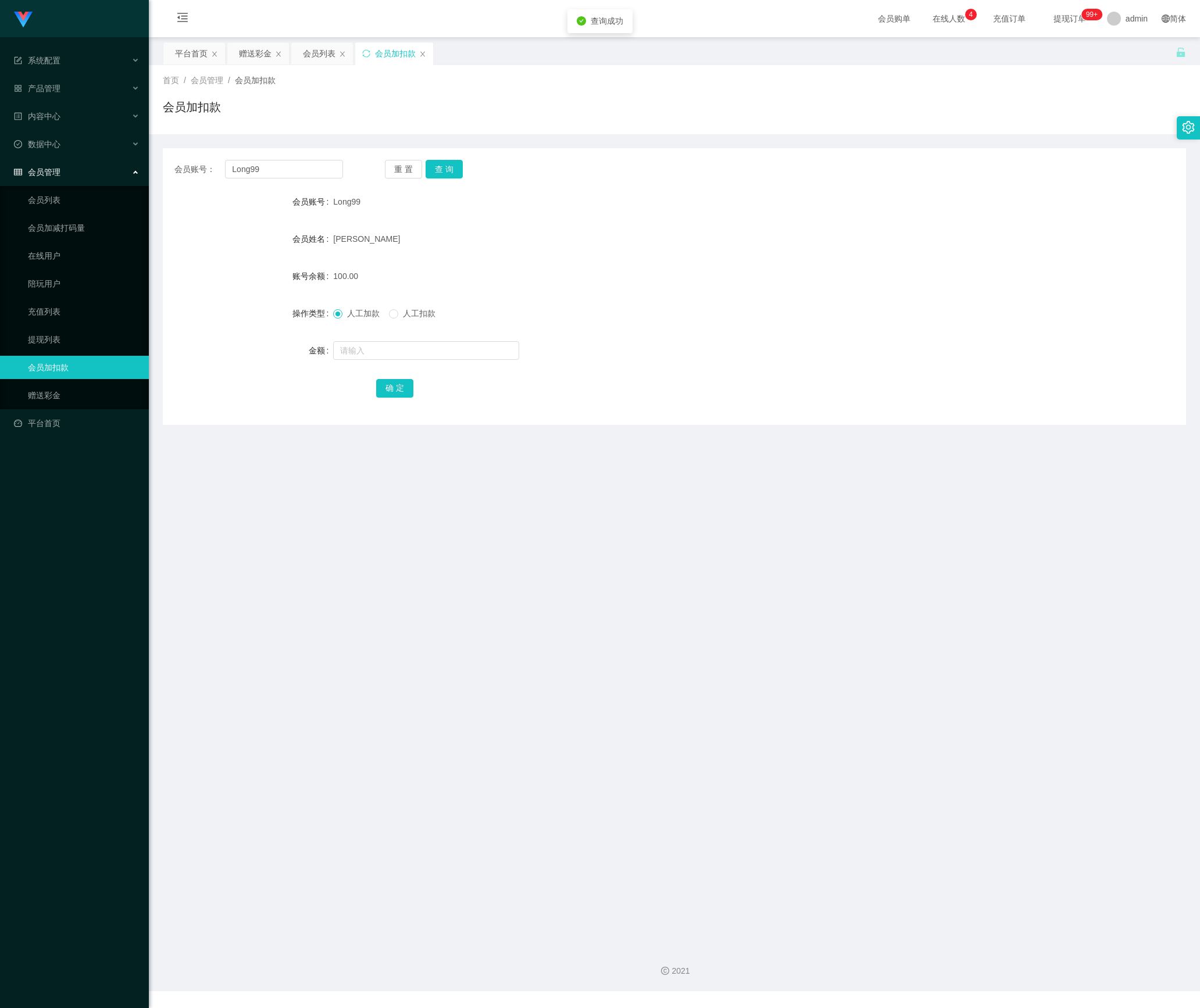
click at [390, 369] on form "会员账号 Long99 会员姓名 Kelvin Khoo Wen Hua 账号余额 100.00 操作类型 人工加款 人工扣款 金额 确 定" at bounding box center [674, 295] width 1023 height 209
click at [392, 358] on input "text" at bounding box center [426, 350] width 186 height 19
type input "100"
click at [403, 384] on button "确 定" at bounding box center [394, 388] width 37 height 19
drag, startPoint x: 284, startPoint y: 167, endPoint x: 162, endPoint y: 177, distance: 122.4
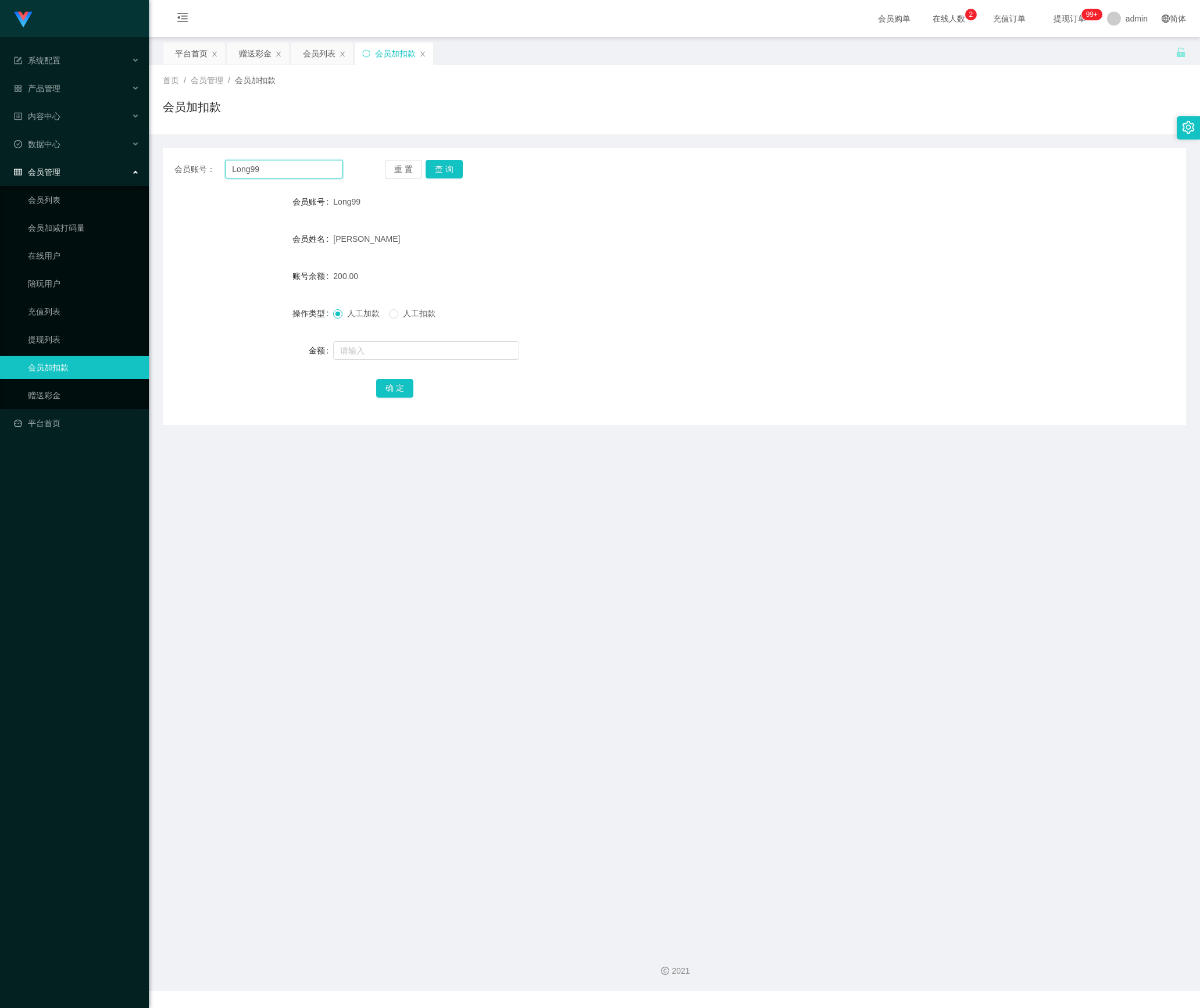
click at [162, 177] on main "关闭左侧 关闭右侧 关闭其它 刷新页面 平台首页 赠送彩金 会员列表 会员加扣款 首页 / 会员管理 / 会员加扣款 / 会员加扣款 会员账号： Long99…" at bounding box center [674, 487] width 1051 height 900
paste input "WW123"
type input "WW123"
drag, startPoint x: 444, startPoint y: 175, endPoint x: 456, endPoint y: 292, distance: 117.6
click at [444, 173] on button "查 询" at bounding box center [443, 169] width 37 height 19
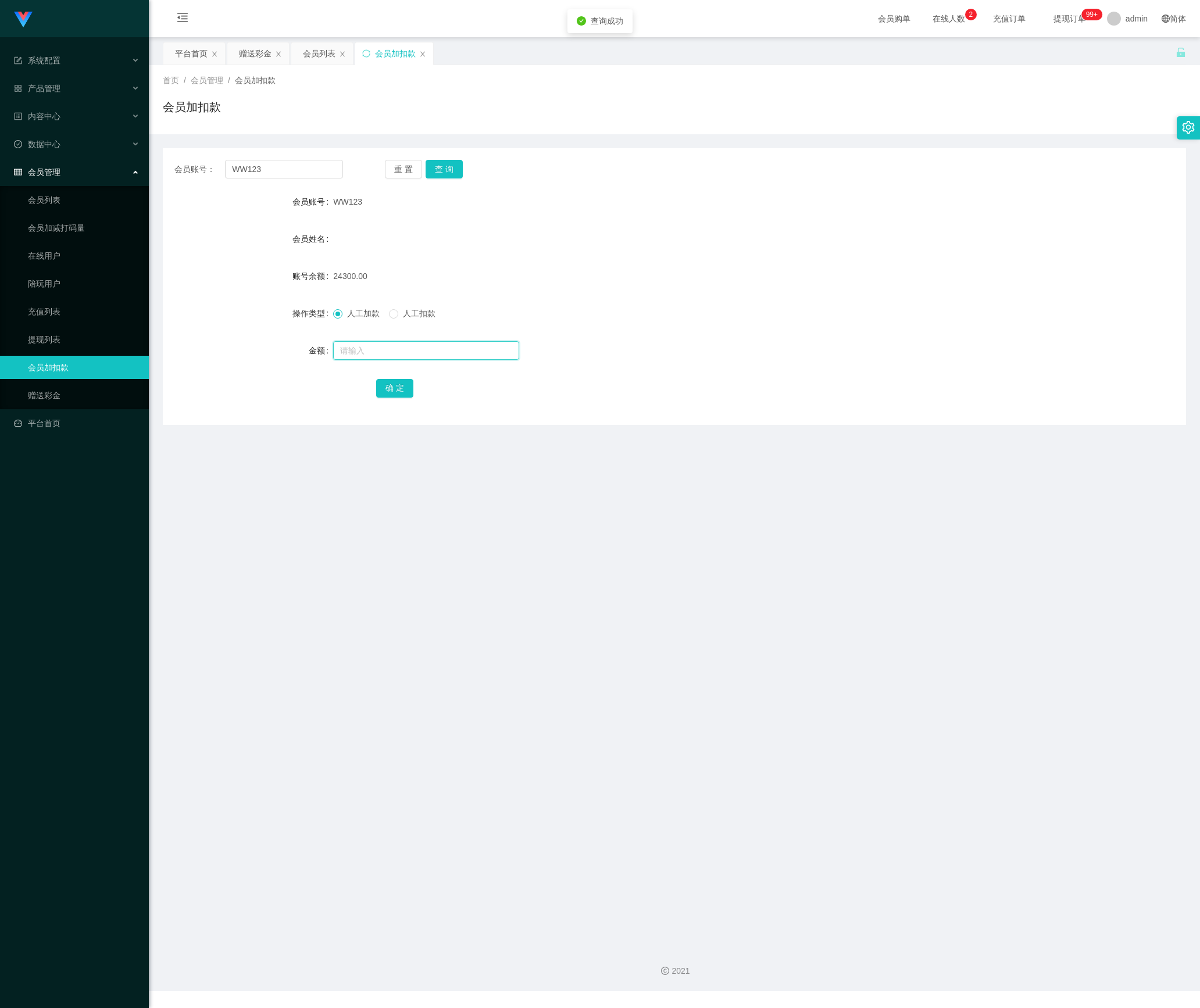
click at [400, 350] on input "text" at bounding box center [426, 350] width 186 height 19
type input "100"
click at [378, 379] on button "确 定" at bounding box center [394, 388] width 37 height 19
drag, startPoint x: 266, startPoint y: 167, endPoint x: 171, endPoint y: 178, distance: 95.6
click at [171, 178] on div "会员账号： WW123 重 置 查 询" at bounding box center [674, 169] width 1023 height 19
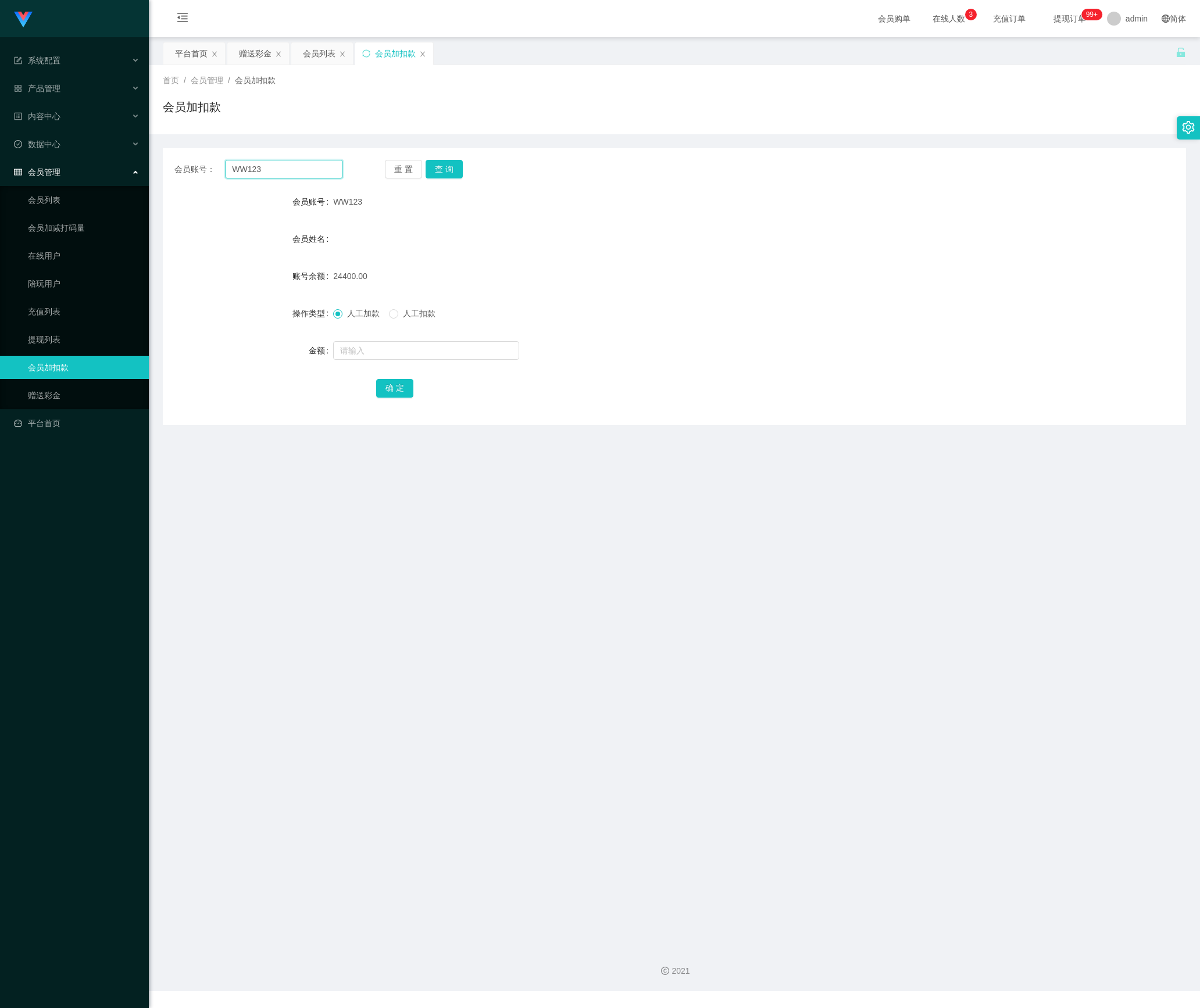
paste input "Sin8888"
type input "Sin8888"
drag, startPoint x: 446, startPoint y: 170, endPoint x: 430, endPoint y: 257, distance: 88.5
click at [446, 170] on button "查 询" at bounding box center [443, 169] width 37 height 19
click at [379, 358] on input "text" at bounding box center [426, 350] width 186 height 19
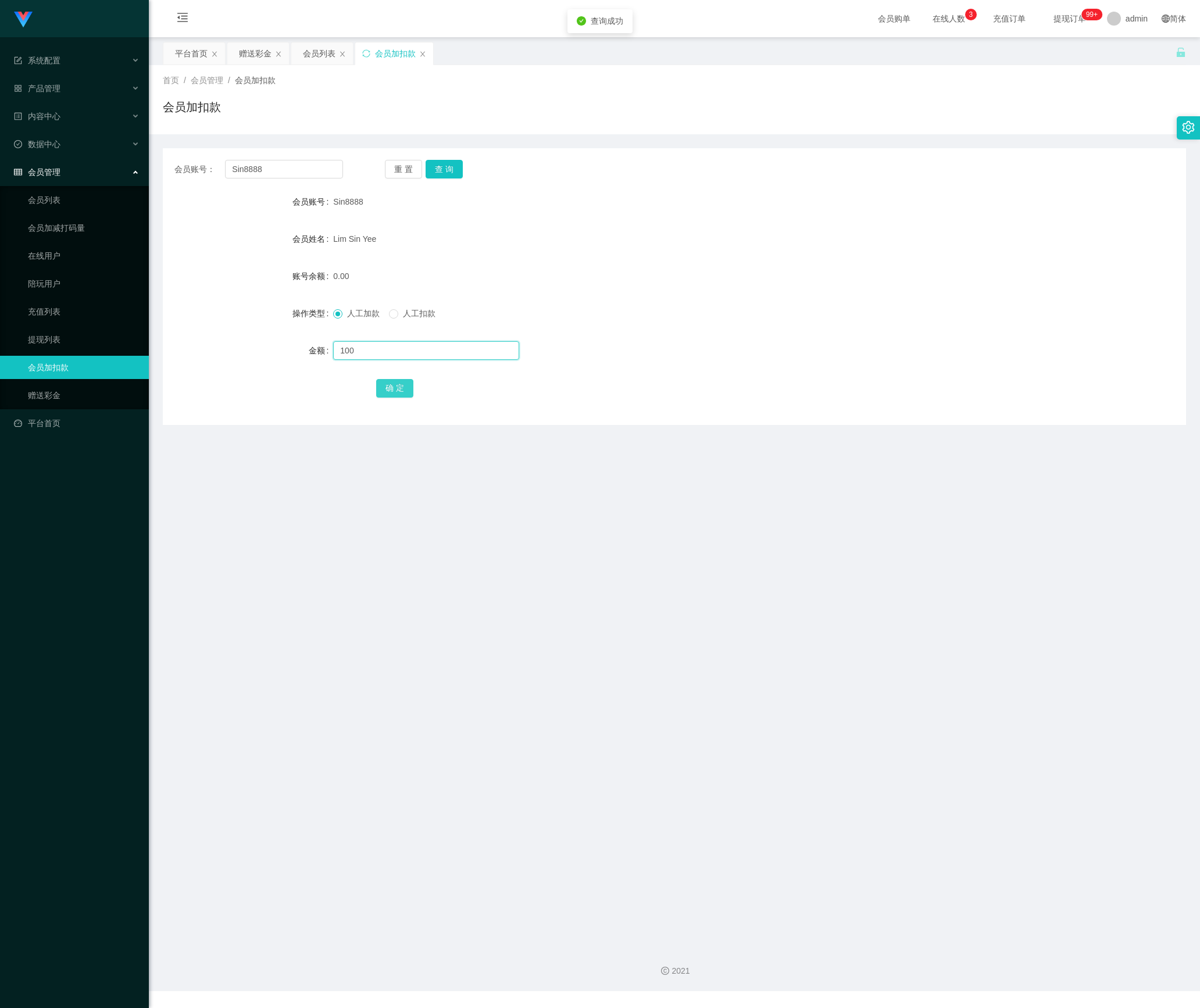
type input "100"
click at [401, 392] on button "确 定" at bounding box center [394, 388] width 37 height 19
drag, startPoint x: 316, startPoint y: 169, endPoint x: 134, endPoint y: 170, distance: 182.0
click at [122, 167] on section "系统配置 产品管理 内容中心 数据中心 会员管理 会员列表 会员加减打码量 在线用户 陪玩用户 充值列表 提现列表 会员加扣款 赠送彩金 平台首页 保存配置 …" at bounding box center [600, 495] width 1200 height 991
paste input "Long99"
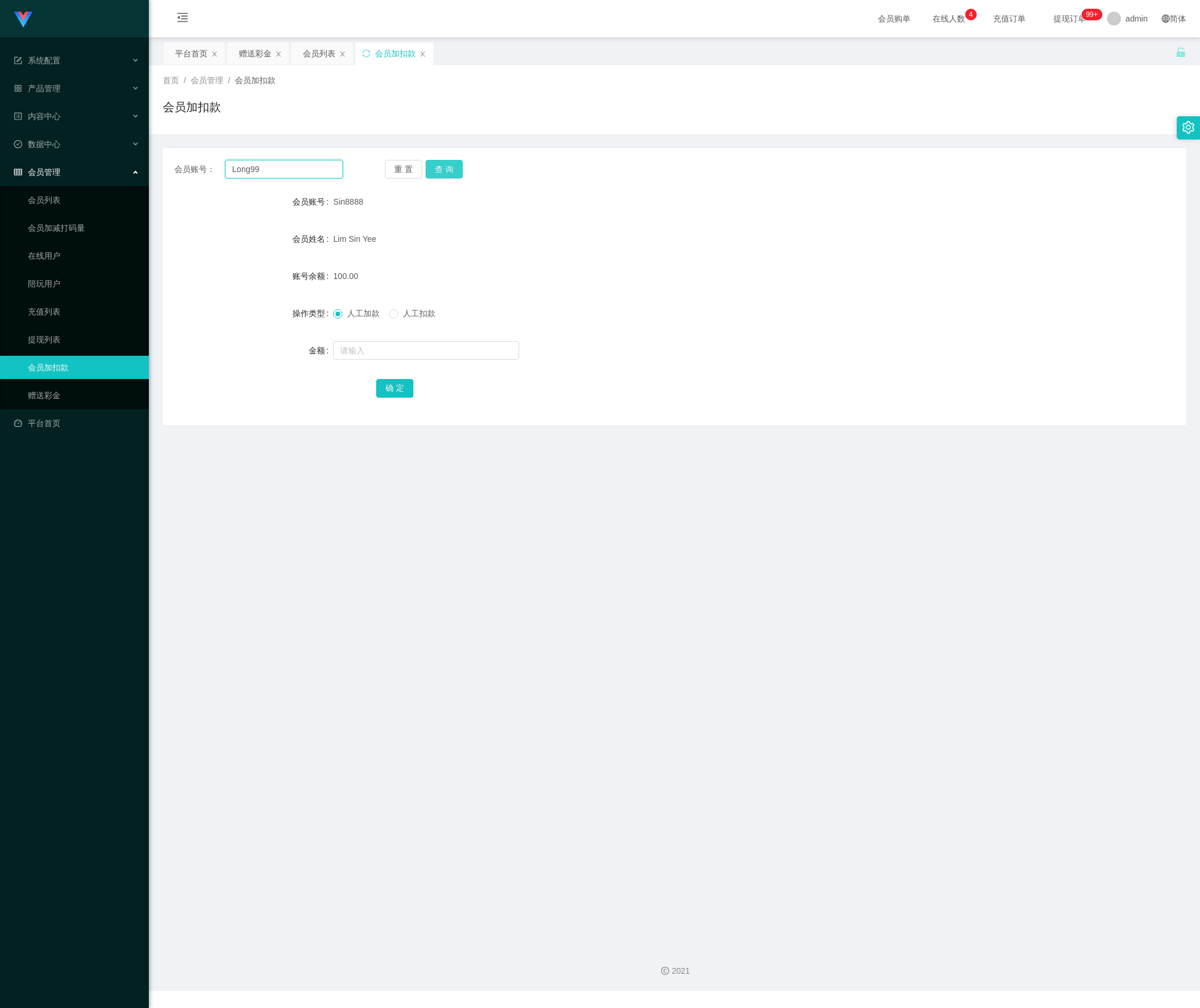
type input "Long99"
drag, startPoint x: 444, startPoint y: 173, endPoint x: 460, endPoint y: 192, distance: 24.8
click at [444, 173] on button "查 询" at bounding box center [443, 169] width 37 height 19
click at [400, 349] on input "text" at bounding box center [426, 350] width 186 height 19
type input "100"
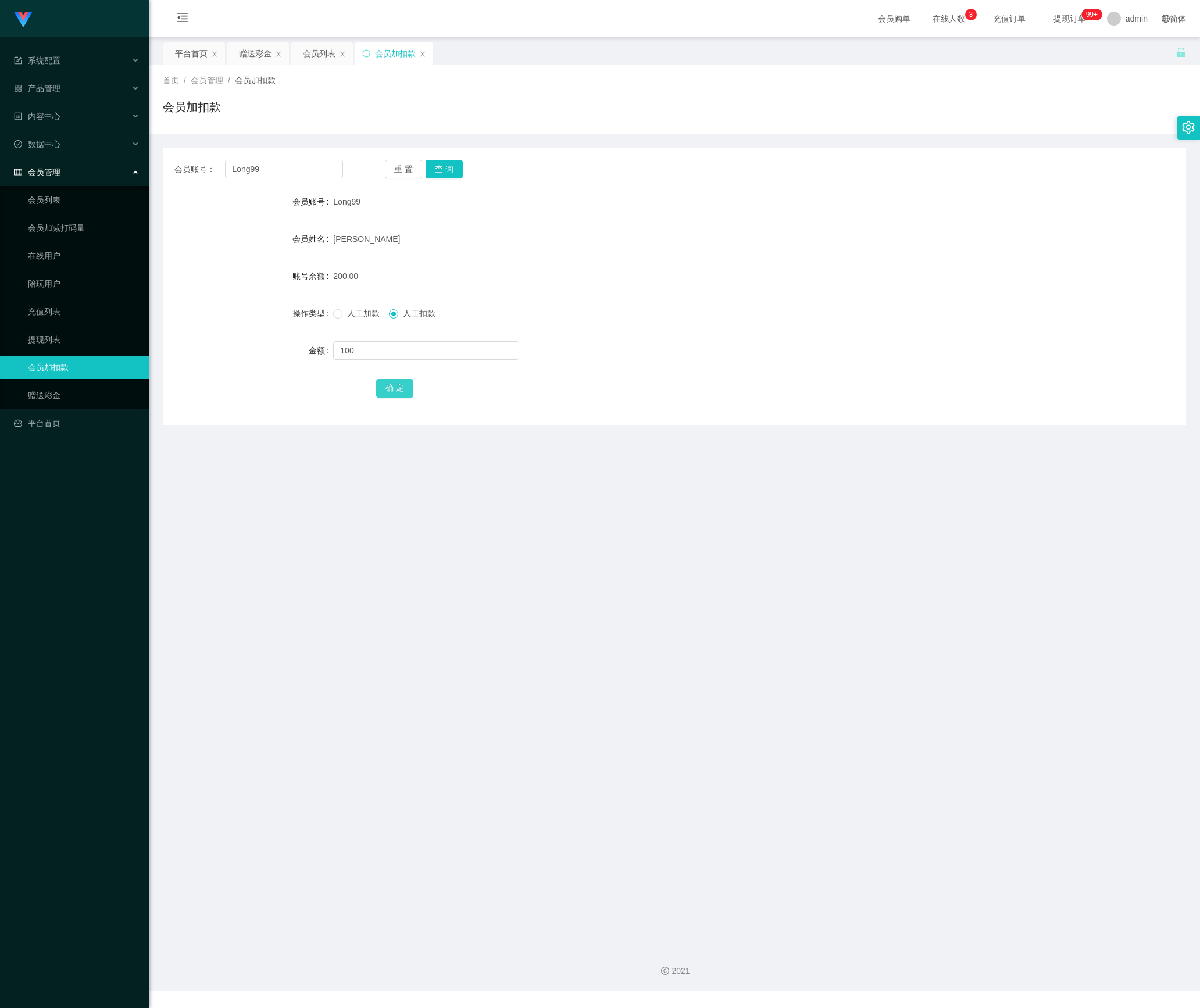
click at [392, 392] on button "确 定" at bounding box center [394, 388] width 37 height 19
drag, startPoint x: 288, startPoint y: 169, endPoint x: 336, endPoint y: 170, distance: 48.0
click at [152, 169] on main "关闭左侧 关闭右侧 关闭其它 刷新页面 平台首页 赠送彩金 会员列表 会员加扣款 首页 / 会员管理 / 会员加扣款 / 会员加扣款 会员账号： Long99…" at bounding box center [674, 487] width 1051 height 900
paste input "WW123"
type input "WW123"
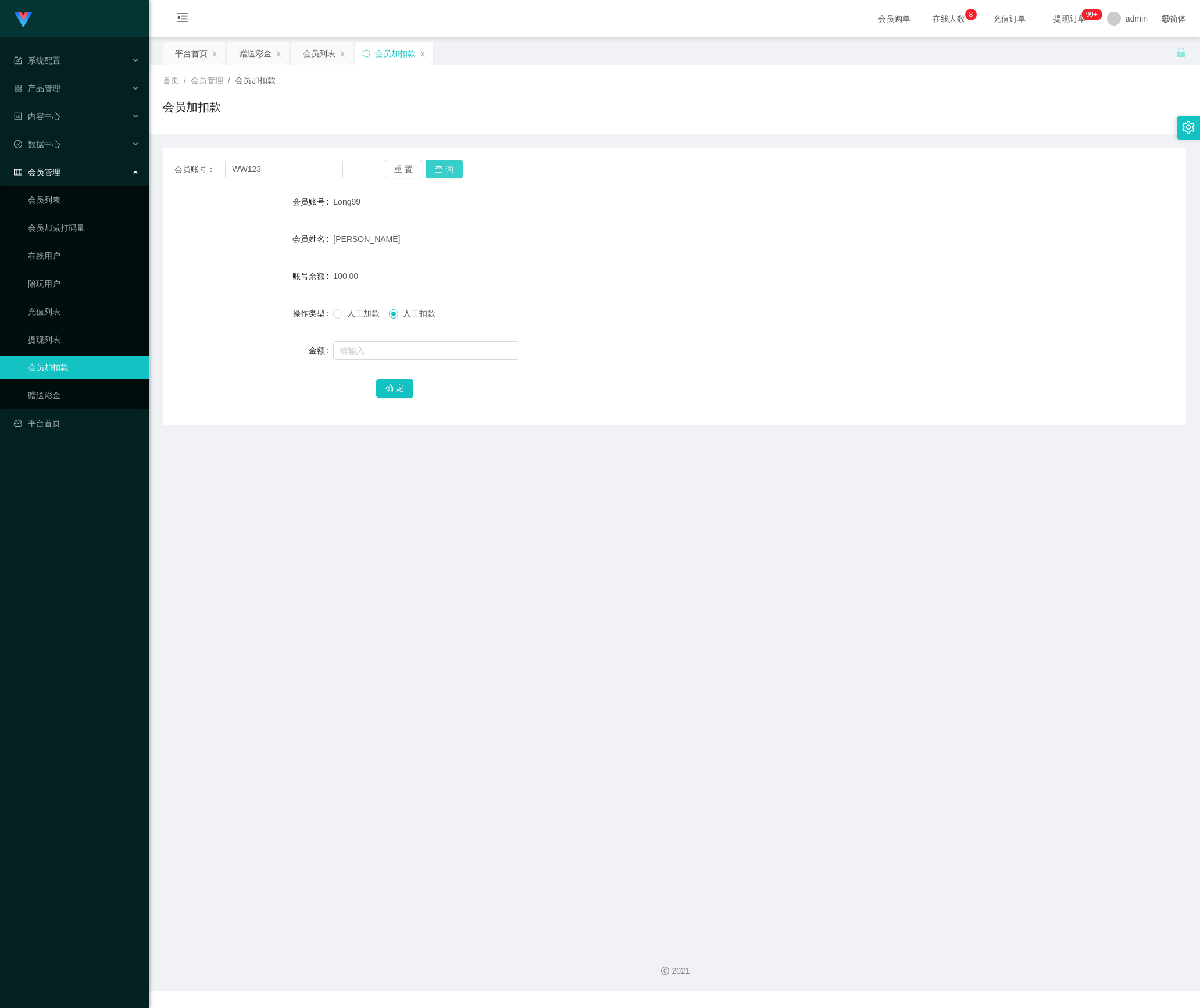
drag, startPoint x: 435, startPoint y: 165, endPoint x: 441, endPoint y: 234, distance: 69.3
click at [438, 165] on button "查 询" at bounding box center [443, 169] width 37 height 19
drag, startPoint x: 343, startPoint y: 316, endPoint x: 369, endPoint y: 339, distance: 34.7
click at [345, 315] on span "人工加款" at bounding box center [363, 313] width 42 height 9
click at [369, 349] on input "text" at bounding box center [426, 350] width 186 height 19
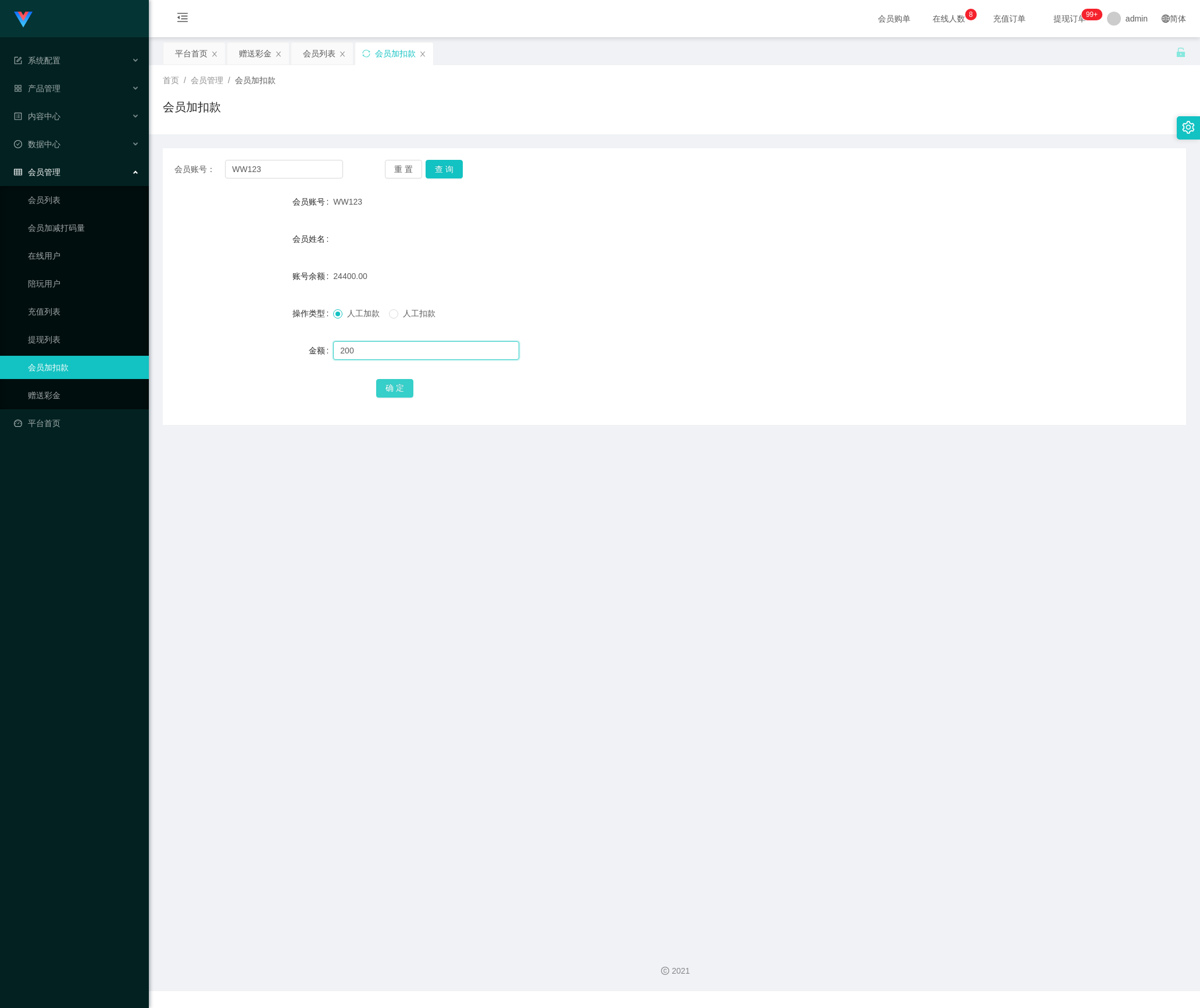
type input "200"
click at [395, 384] on button "确 定" at bounding box center [394, 388] width 37 height 19
drag, startPoint x: 307, startPoint y: 173, endPoint x: 196, endPoint y: 173, distance: 111.0
click at [196, 173] on div "会员账号： WW123" at bounding box center [259, 169] width 169 height 19
paste input "010922661"
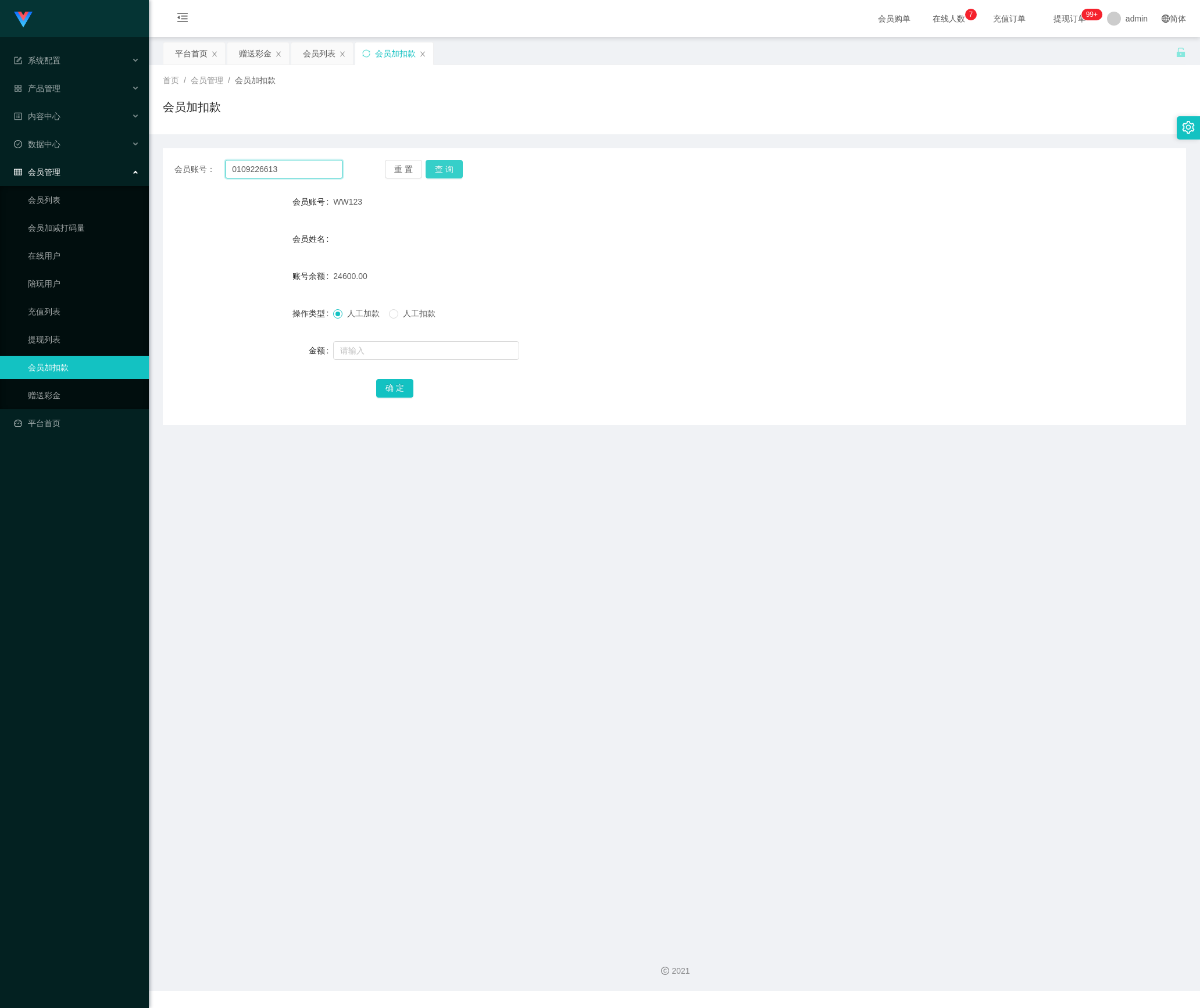
type input "0109226613"
click at [448, 164] on button "查 询" at bounding box center [443, 169] width 37 height 19
click at [384, 359] on input "text" at bounding box center [426, 350] width 186 height 19
type input "200"
click at [409, 390] on button "确 定" at bounding box center [394, 388] width 37 height 19
